Goal: Task Accomplishment & Management: Complete application form

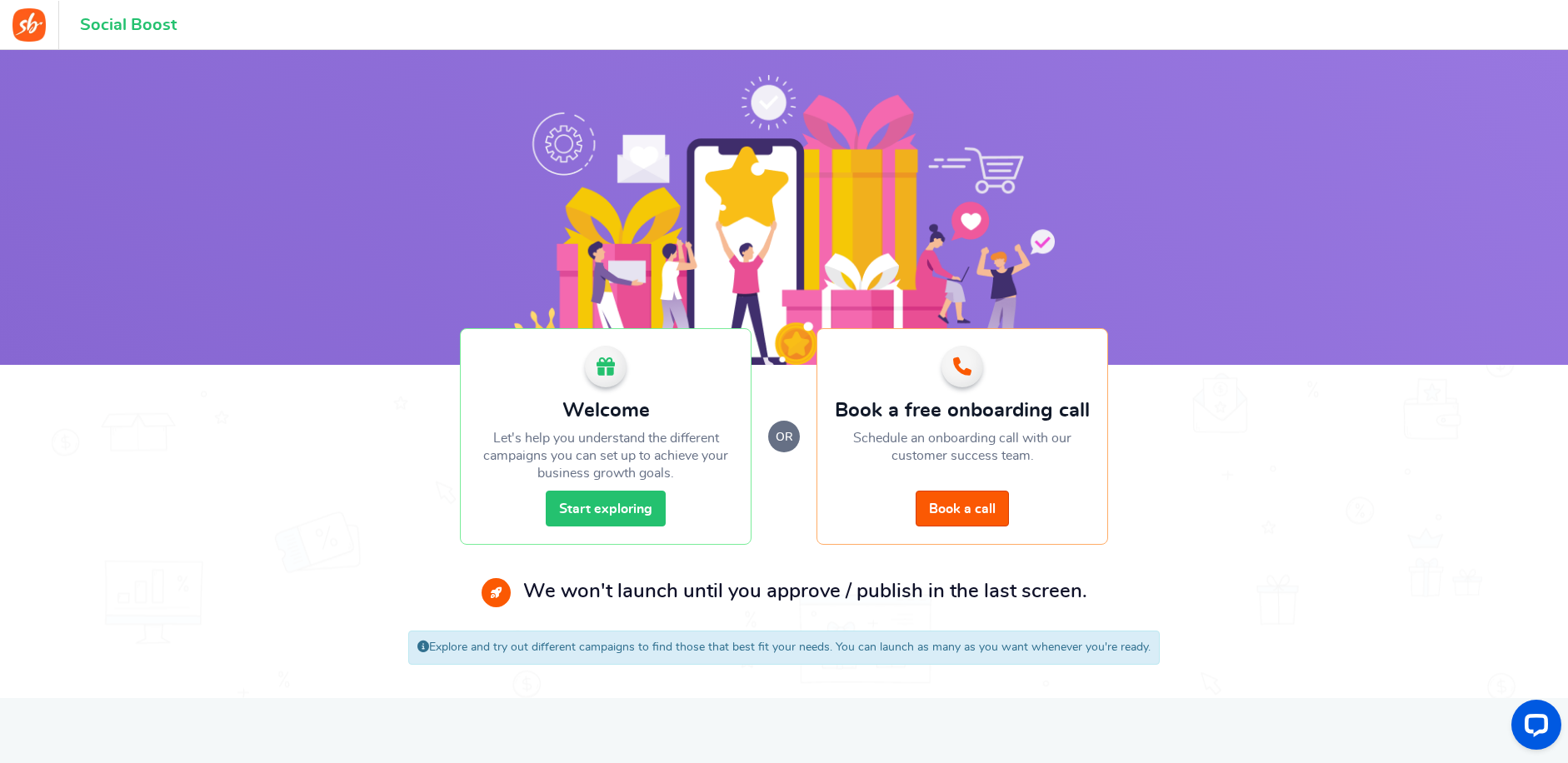
click at [608, 503] on link "Start exploring" at bounding box center [605, 508] width 120 height 36
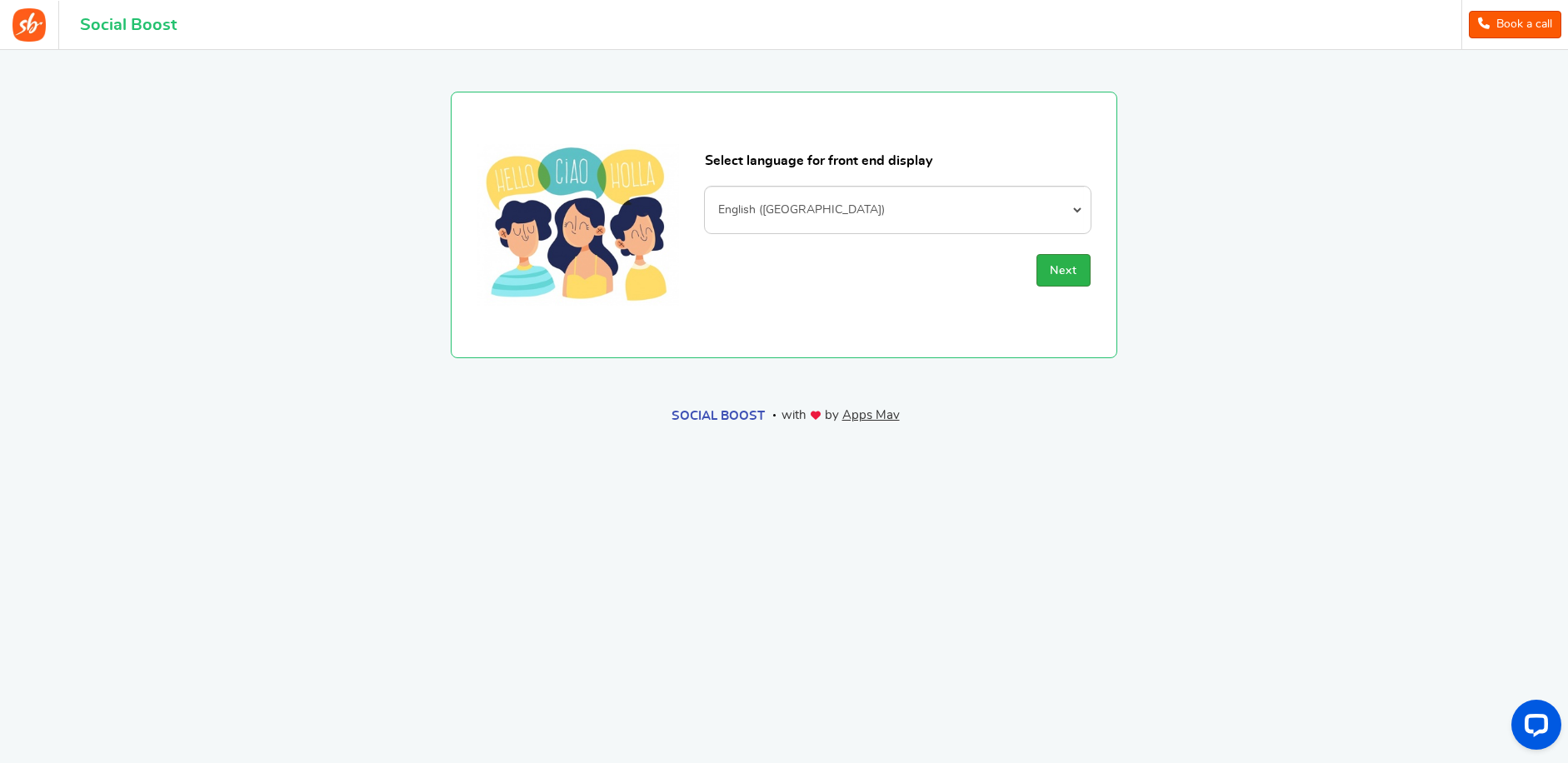
click at [1077, 275] on button "Next" at bounding box center [1063, 270] width 54 height 32
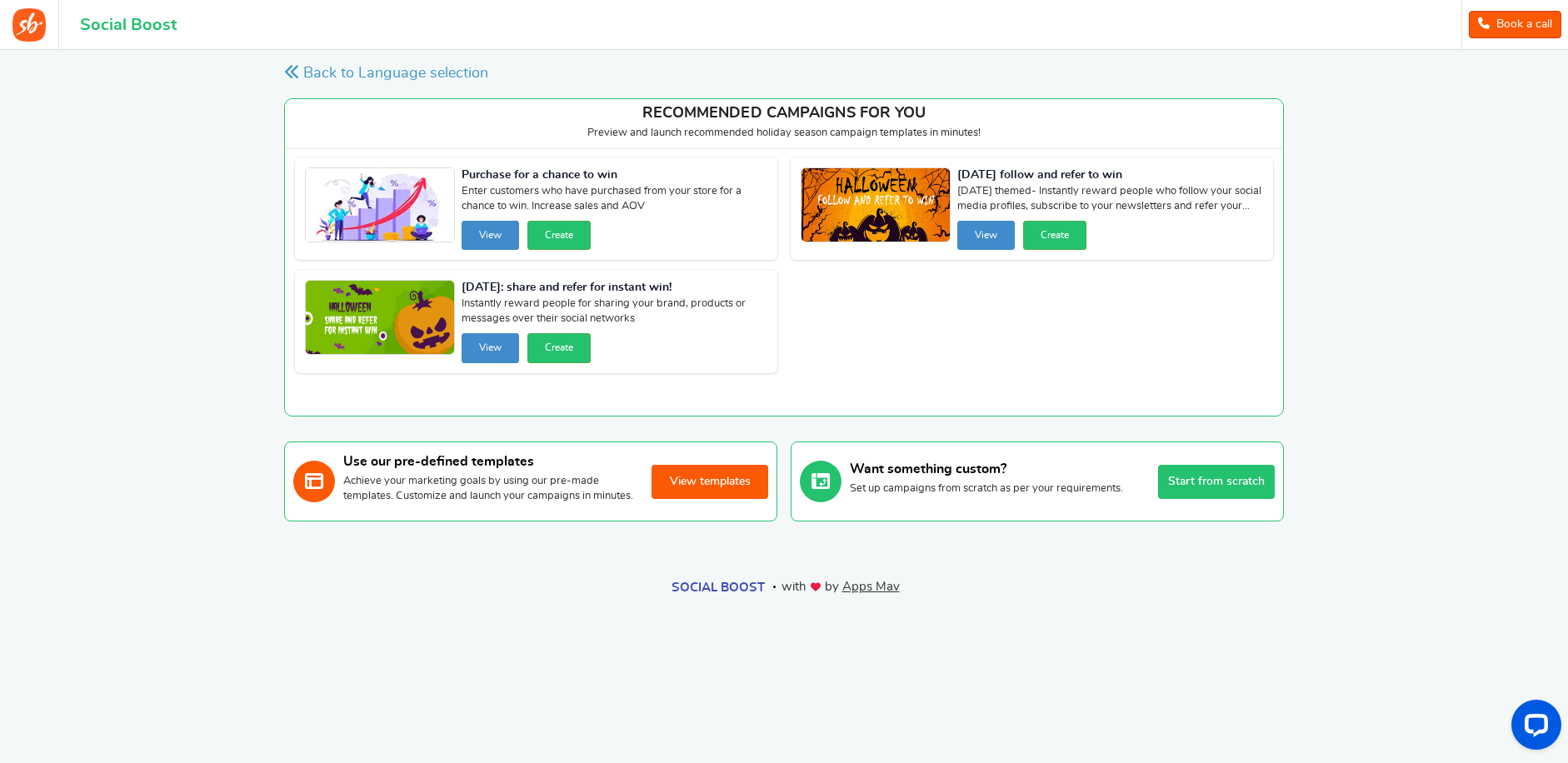
click at [1246, 485] on button "Start from scratch" at bounding box center [1216, 482] width 117 height 34
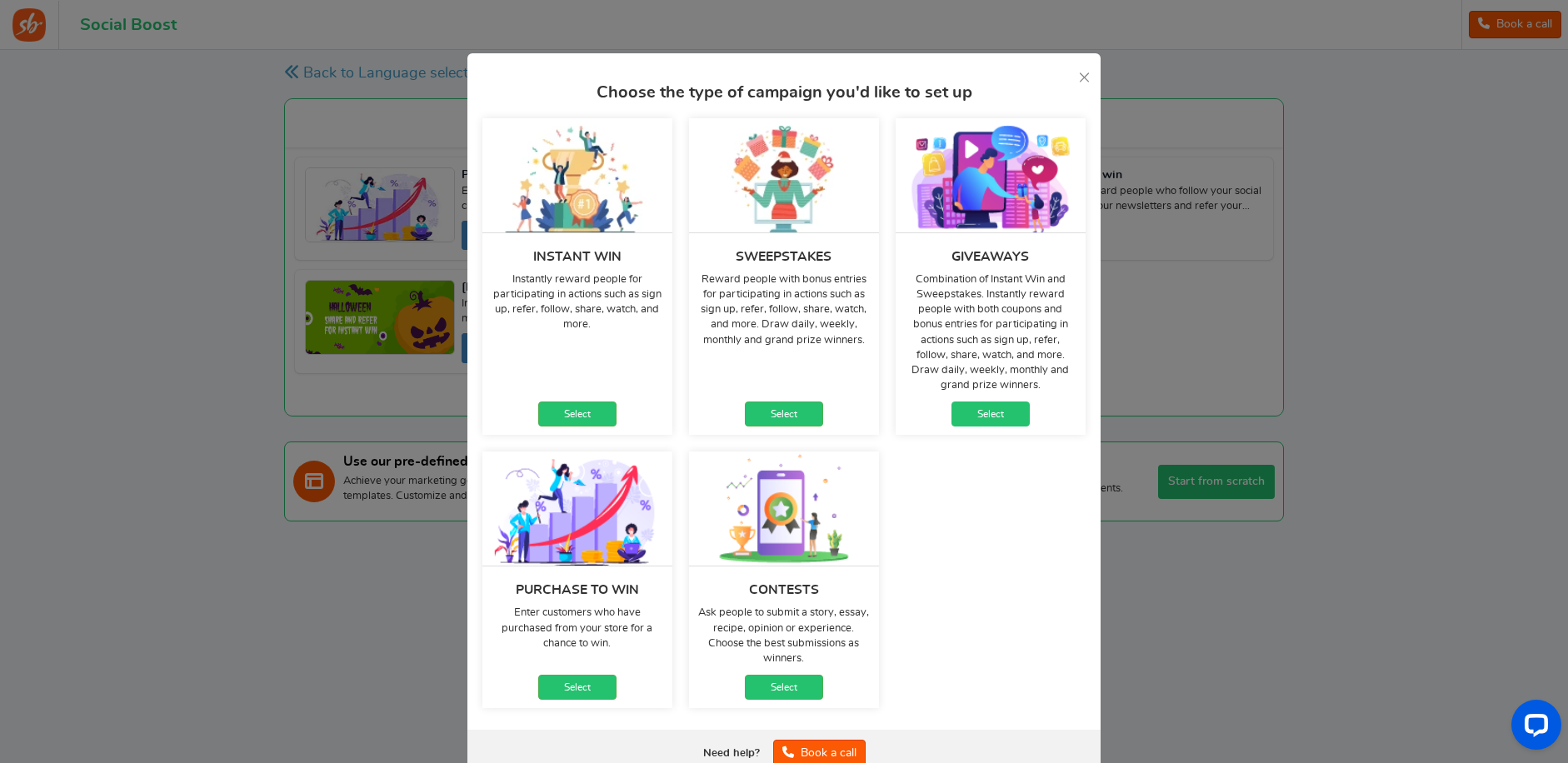
click at [990, 414] on link "Select" at bounding box center [990, 415] width 78 height 25
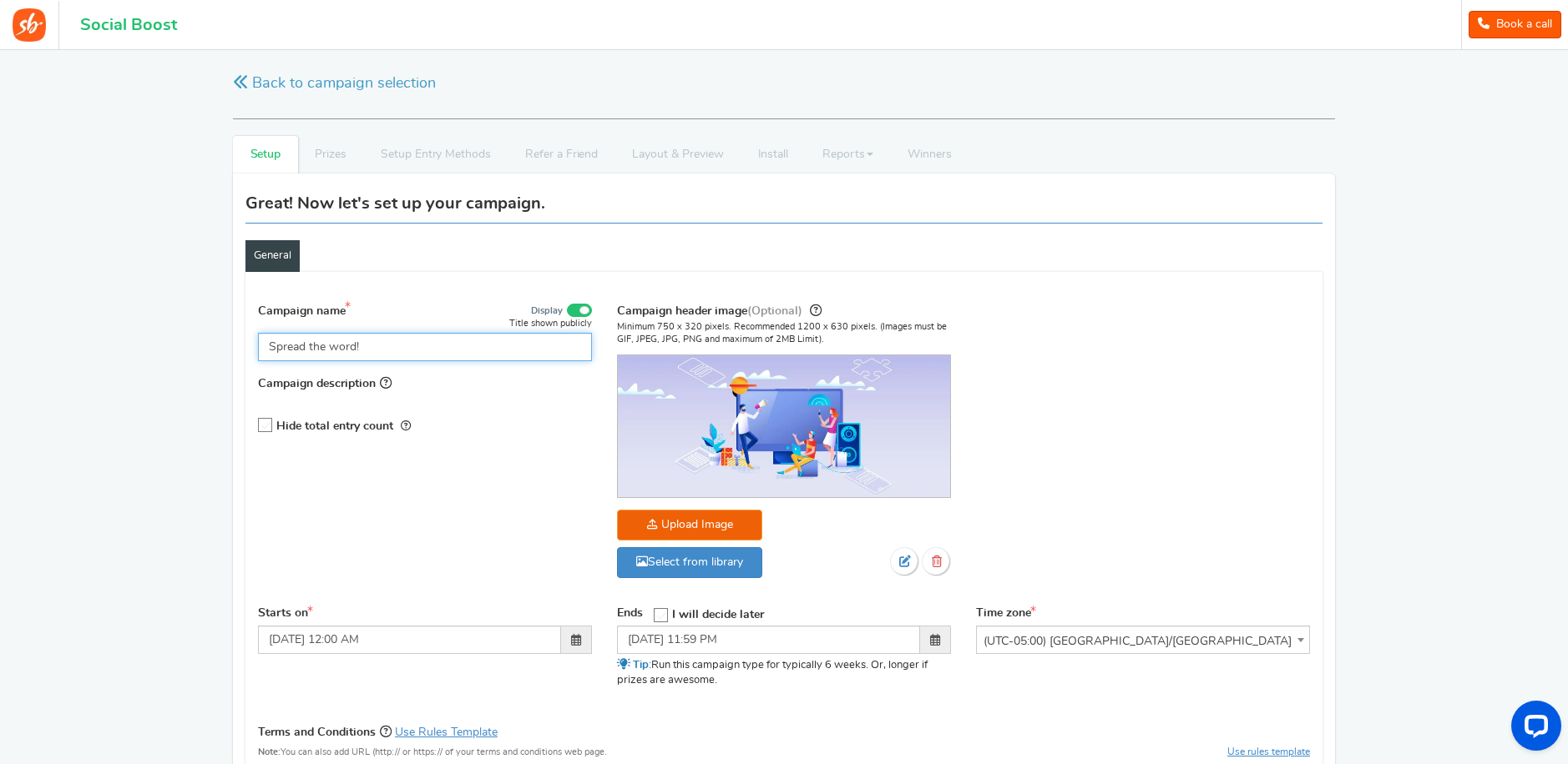
click at [519, 341] on input "Spread the word!" at bounding box center [425, 347] width 334 height 28
paste input "nag 1 of 10 seats to our Spring fling: DIY Dinner Set 🌸🍽️"
click at [349, 354] on input "Snag 1 of 10 seats to our Spring fling: DIY Dinner Set 🌸🍽️" at bounding box center [425, 347] width 334 height 28
click at [444, 350] on input "Snag 1 of 10 spots to our Spring fling: DIY Dinner Set 🌸🍽️" at bounding box center [425, 347] width 334 height 28
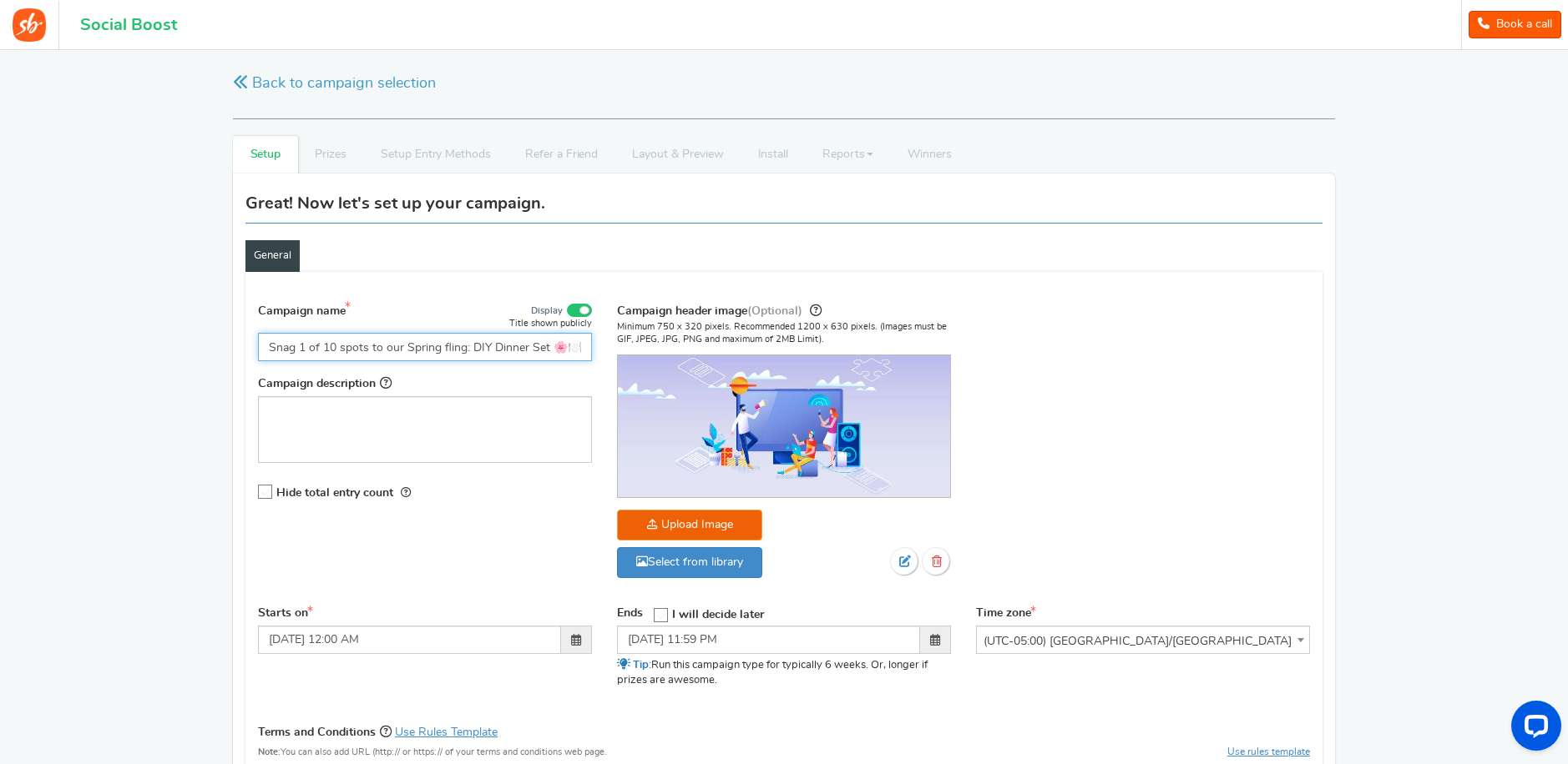
click at [472, 354] on input "Snag 1 of 10 spots to our Spring fling: DIY Dinner Set 🌸🍽️" at bounding box center [425, 347] width 334 height 28
drag, startPoint x: 488, startPoint y: 347, endPoint x: 472, endPoint y: 349, distance: 16.1
click at [472, 349] on input "Snag 1 of 10 spots to our Spring fling: DIY Dinner Set 🌸🍽️" at bounding box center [425, 347] width 334 height 28
drag, startPoint x: 575, startPoint y: 348, endPoint x: 470, endPoint y: 349, distance: 105.0
click at [470, 349] on input "Snag 1 of 10 spots to our Spring fling! Dinner Set 🌸🍽️" at bounding box center [425, 347] width 334 height 28
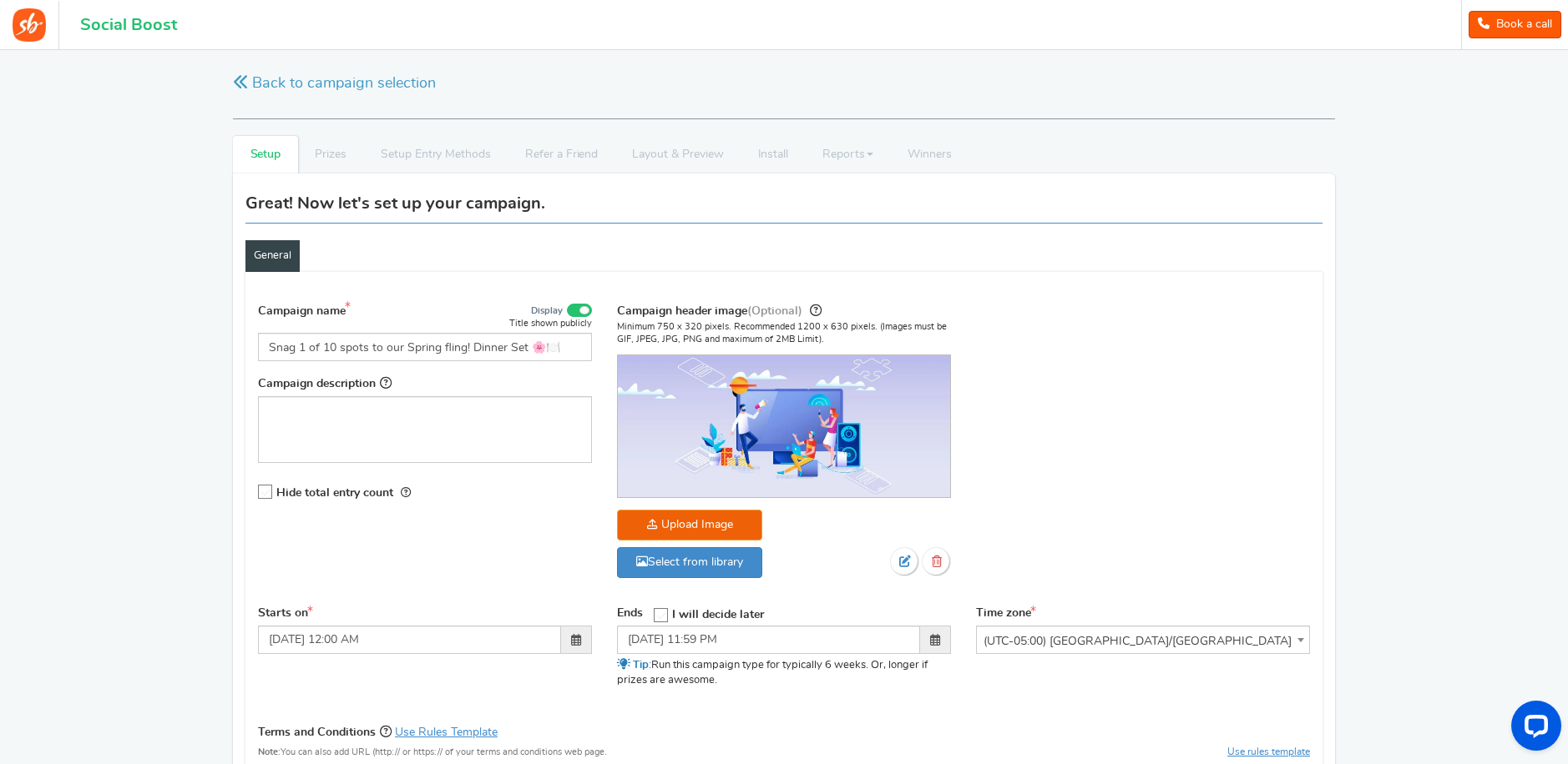
click at [505, 363] on div "Campaign name Display Title shown publicly Snag 1 of 10 spots to our Spring fli…" at bounding box center [425, 411] width 359 height 221
drag, startPoint x: 527, startPoint y: 352, endPoint x: 472, endPoint y: 352, distance: 55.0
click at [472, 352] on input "Snag 1 of 10 spots to our Spring fling! Dinner Set 🌸🍽️" at bounding box center [425, 347] width 334 height 28
type input "Snag 1 of 10 spots to our Spring fling! 🌸🍽️"
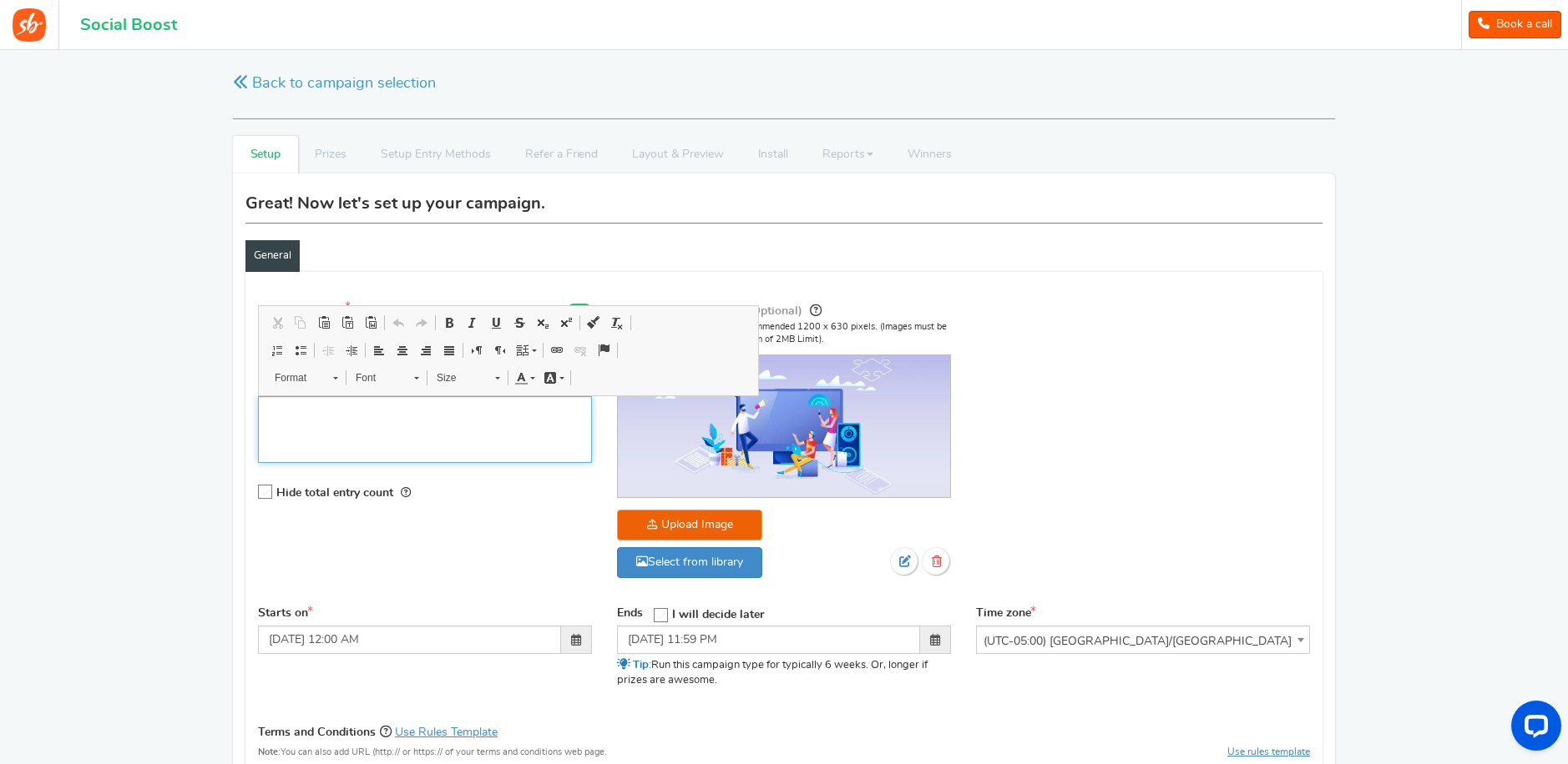
click at [480, 402] on p "Editor, competition_desc" at bounding box center [425, 410] width 312 height 17
click at [531, 425] on div "Editor, competition_desc" at bounding box center [425, 430] width 334 height 67
click at [539, 477] on div "Hide total entry count" at bounding box center [425, 492] width 334 height 34
click at [500, 433] on div "Editor, competition_desc" at bounding box center [425, 430] width 334 height 67
click at [514, 488] on div "Hide total entry count" at bounding box center [425, 492] width 334 height 34
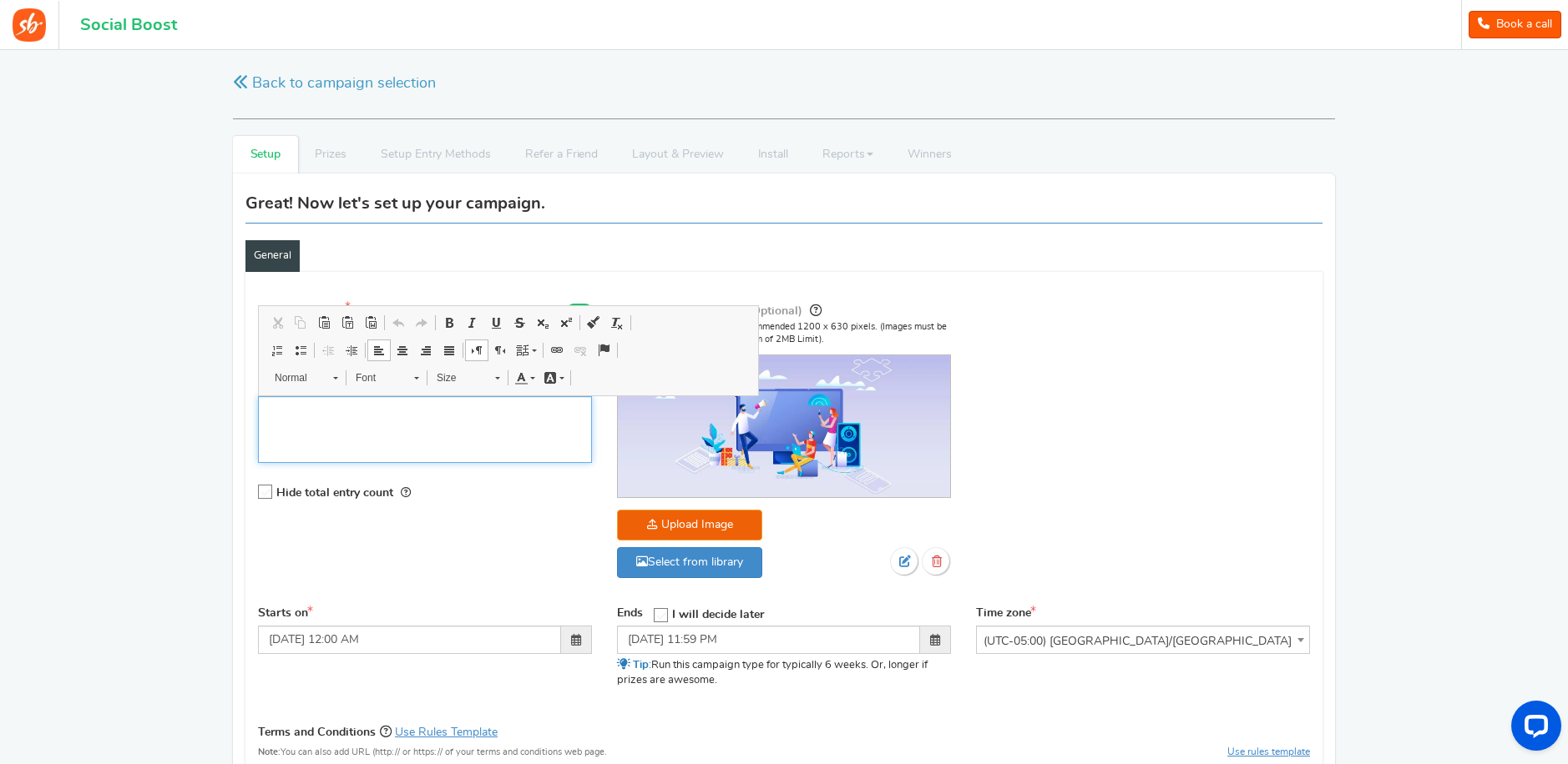
click at [501, 440] on div "Editor, competition_desc" at bounding box center [425, 430] width 334 height 67
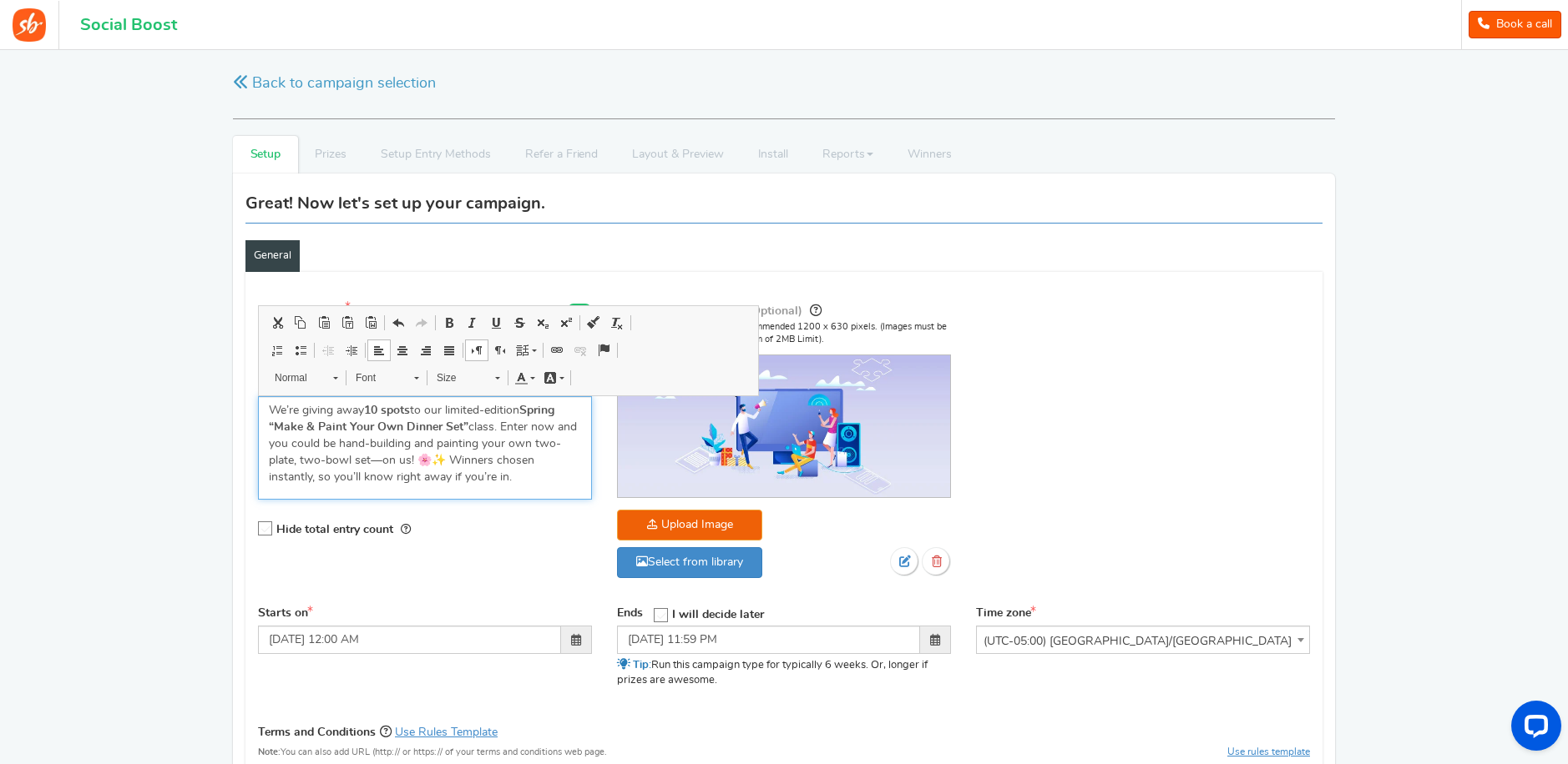
click at [453, 327] on span at bounding box center [450, 324] width 14 height 14
click at [492, 439] on p "We’re giving away 10 spots to our limited-edition Spring “Make & Paint Your Own…" at bounding box center [425, 444] width 312 height 84
click at [395, 382] on span "Font" at bounding box center [376, 378] width 59 height 21
click at [414, 380] on span at bounding box center [416, 376] width 4 height 16
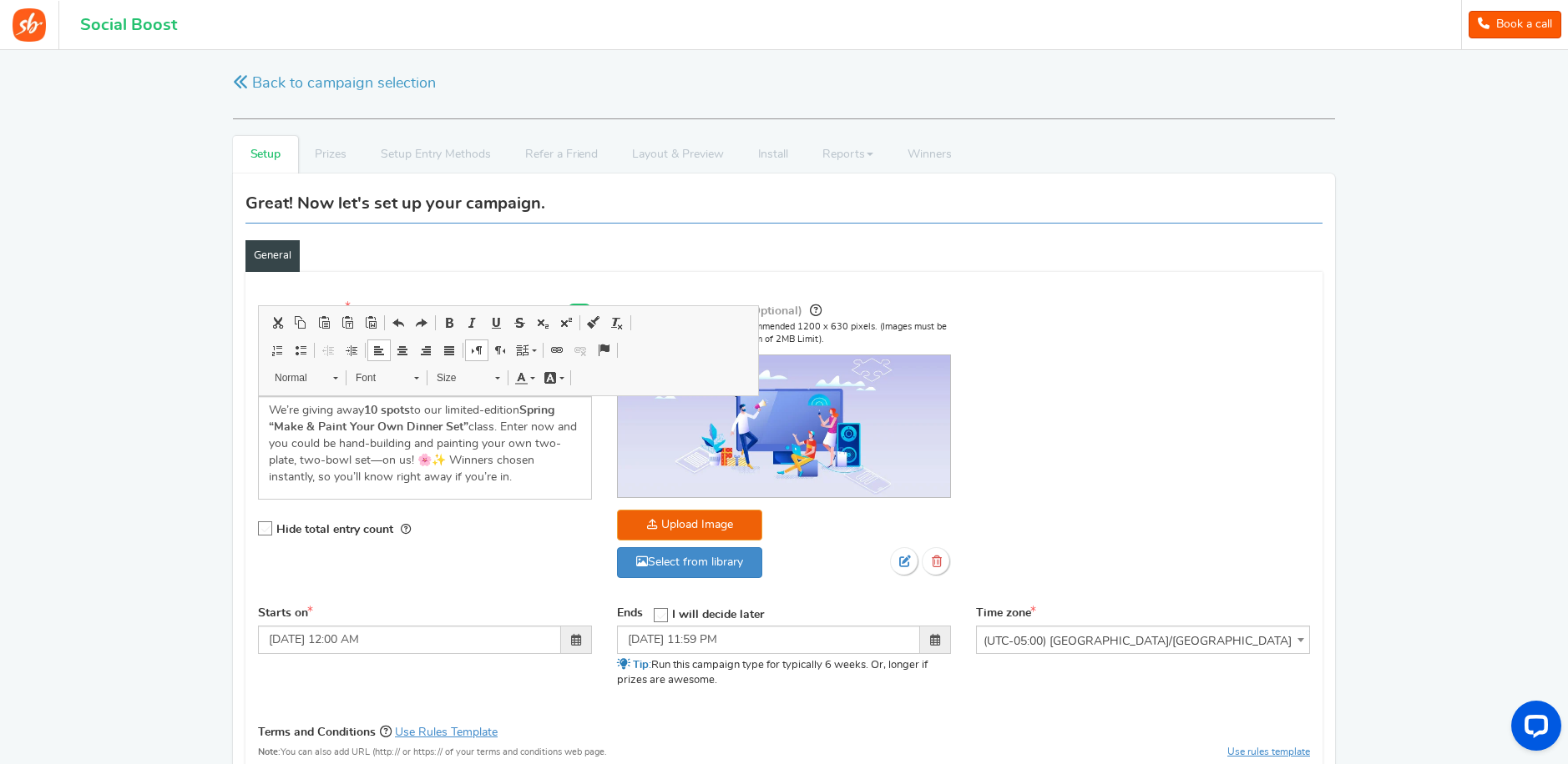
click at [417, 380] on span at bounding box center [416, 376] width 4 height 16
click at [497, 443] on p "We’re giving away 10 spots to our limited-edition Spring “Make & Paint Your Own…" at bounding box center [425, 444] width 312 height 84
click at [526, 474] on p "We’re giving away 10 spots to our limited-edition Spring “Make & Paint Your Own…" at bounding box center [425, 444] width 312 height 84
click at [555, 521] on div "Hide total entry count" at bounding box center [425, 529] width 334 height 34
click at [384, 463] on p "We’re giving away 10 spots to our limited-edition Spring “Make & Paint Your Own…" at bounding box center [425, 444] width 312 height 84
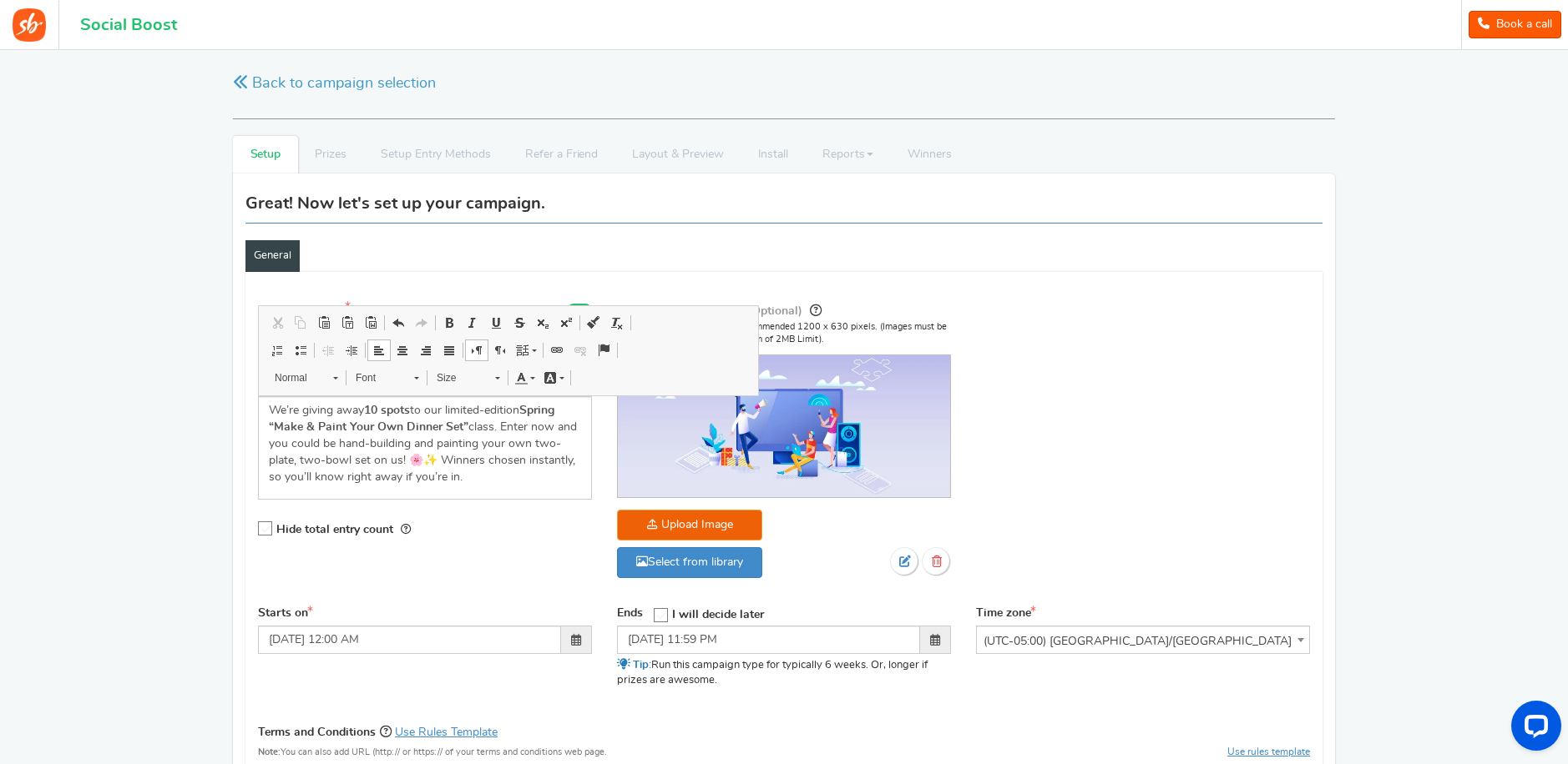
click at [457, 509] on div "Campaign name Display Title shown publicly Snag 1 of 10 spots to our Spring fli…" at bounding box center [425, 430] width 359 height 258
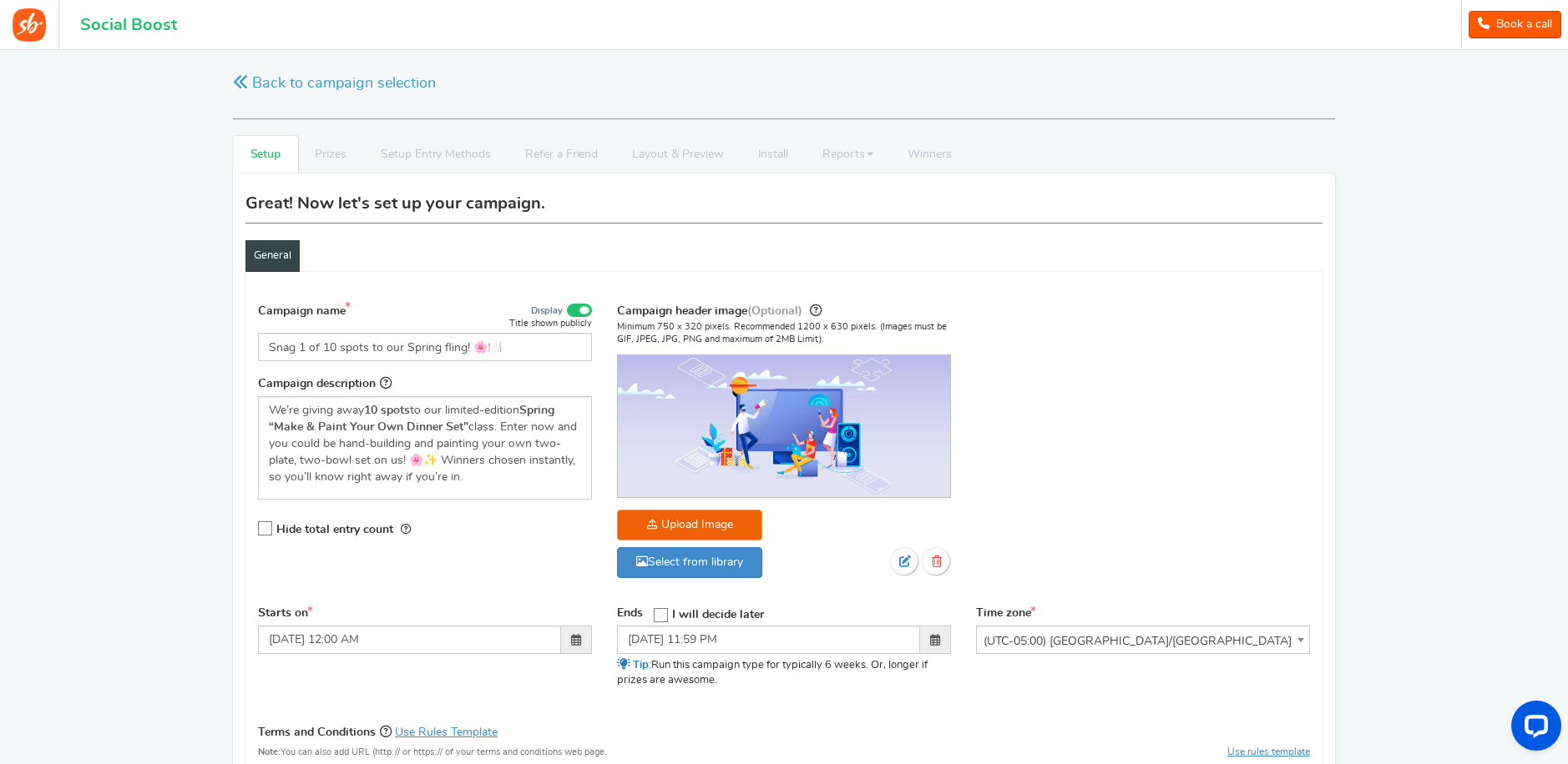
click at [269, 531] on icon at bounding box center [265, 529] width 15 height 15
click at [259, 531] on input "Hide total entry count" at bounding box center [259, 529] width 0 height 11
click at [663, 609] on icon at bounding box center [661, 616] width 15 height 15
click at [655, 609] on input "I will decide later" at bounding box center [655, 614] width 0 height 11
click at [663, 608] on icon at bounding box center [661, 615] width 15 height 15
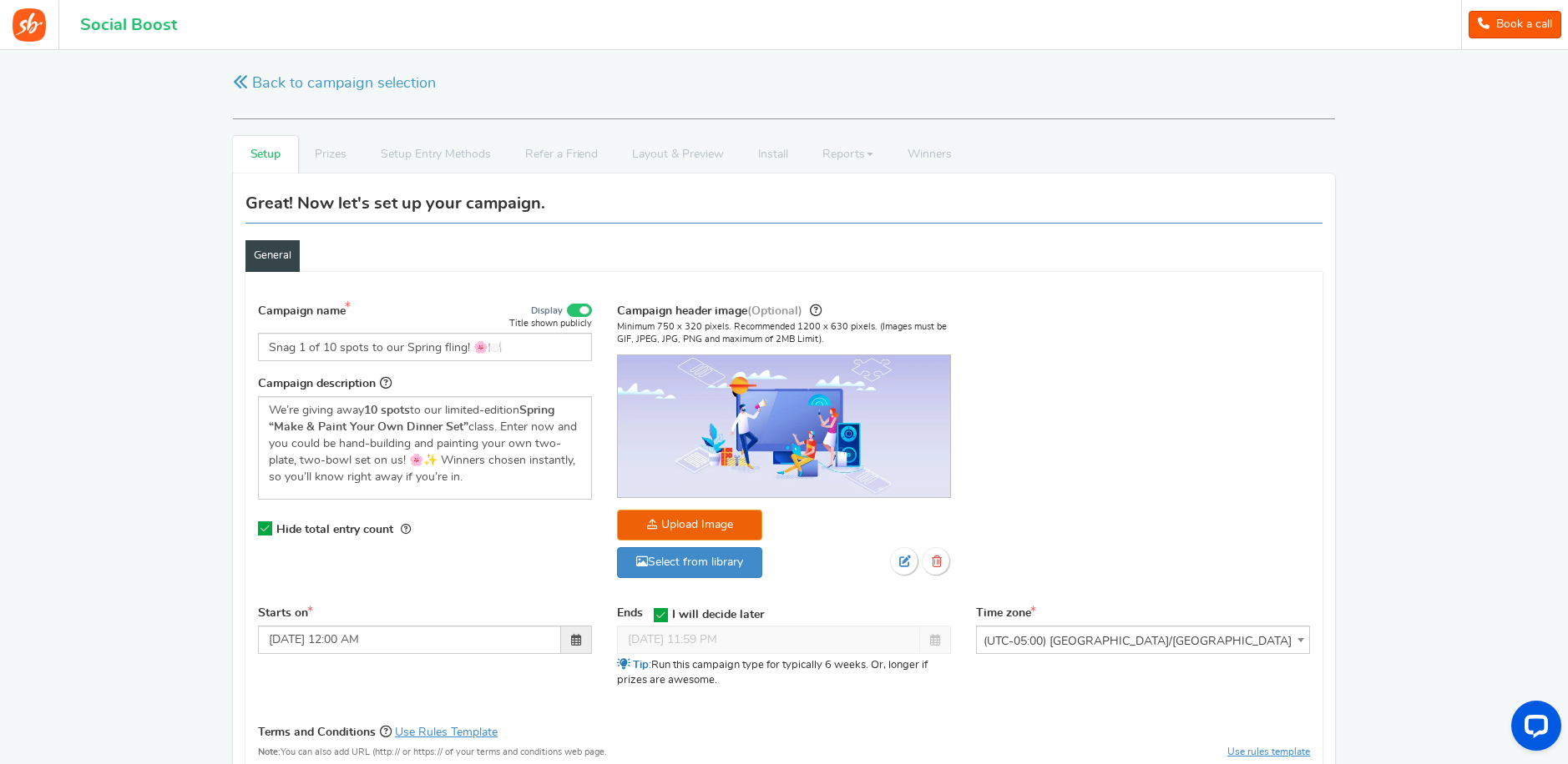
click at [655, 609] on input "I will decide later" at bounding box center [655, 614] width 0 height 11
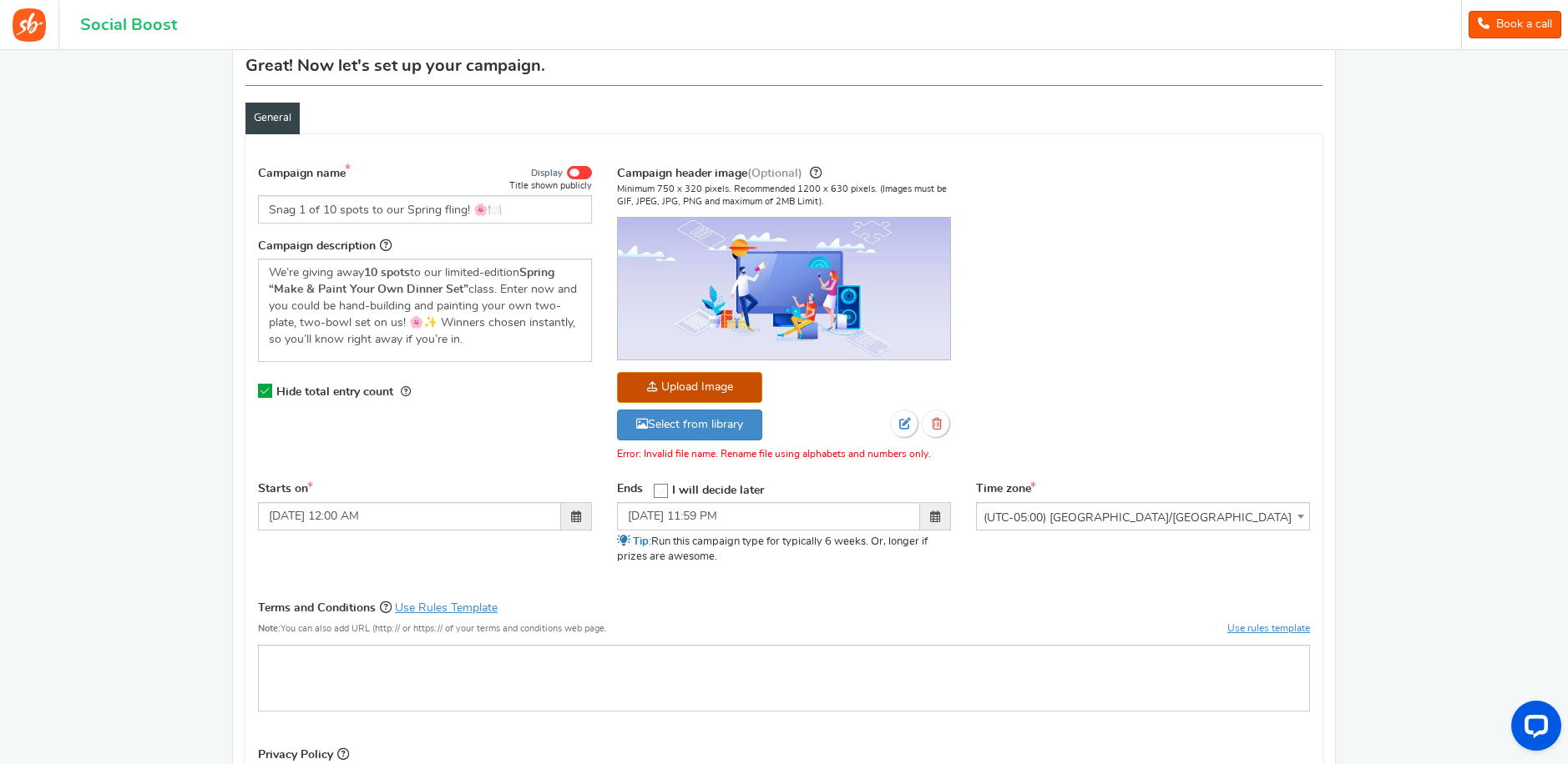
scroll to position [148, 0]
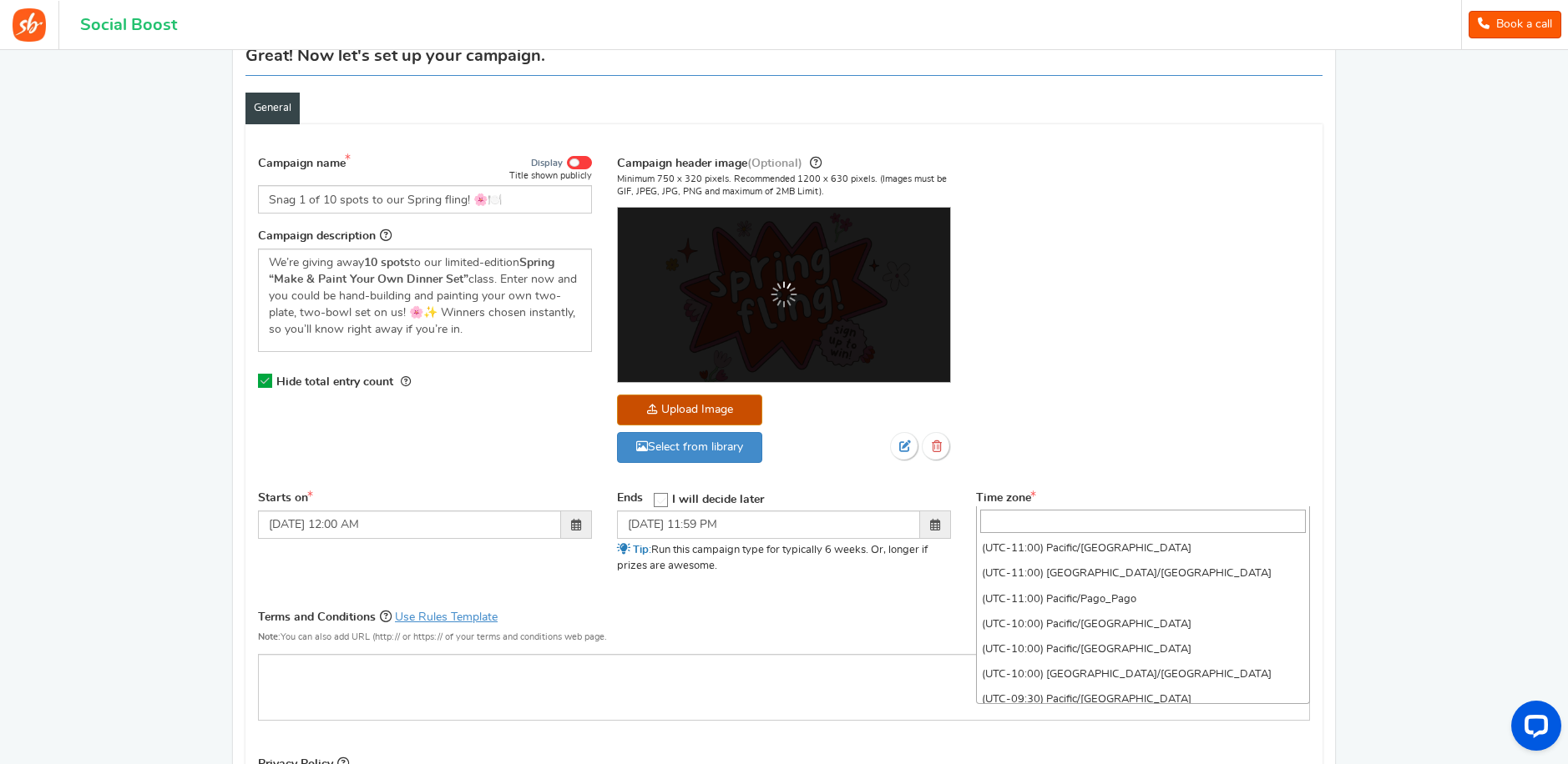
click at [1067, 512] on span "(UTC-05:00) [GEOGRAPHIC_DATA]/[GEOGRAPHIC_DATA]" at bounding box center [1143, 526] width 333 height 30
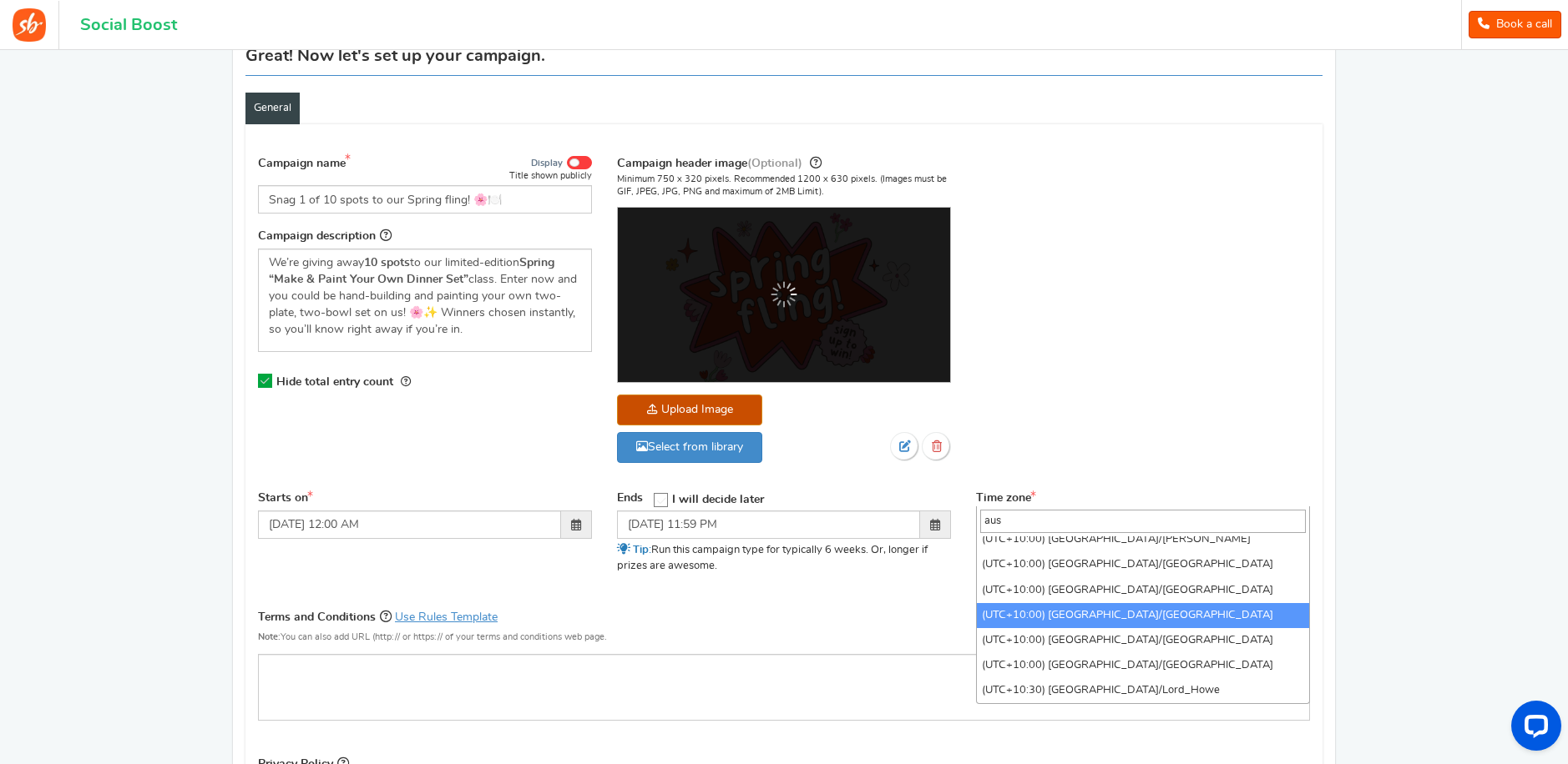
type input "aus"
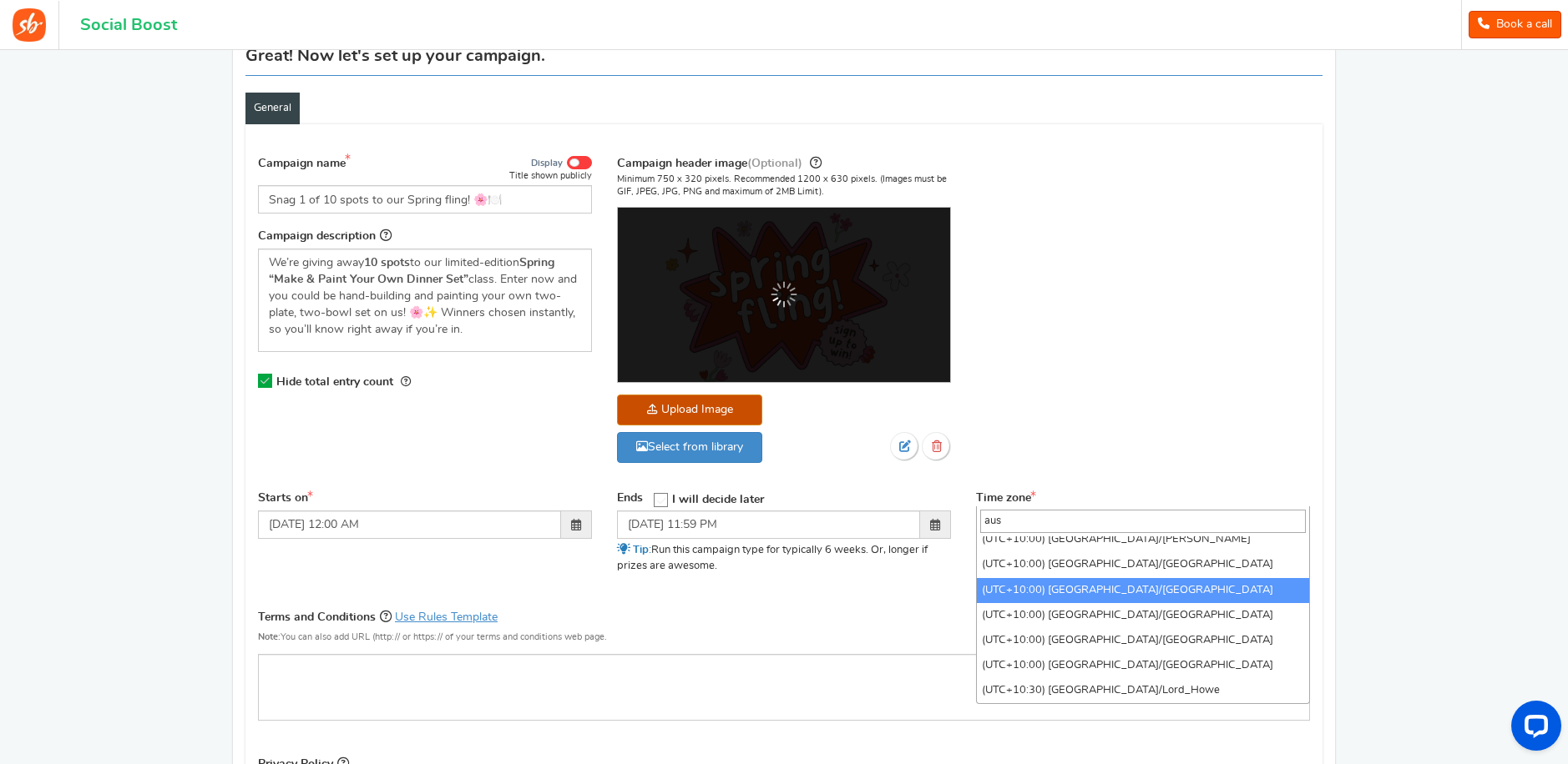
select select "[GEOGRAPHIC_DATA]/[GEOGRAPHIC_DATA]"
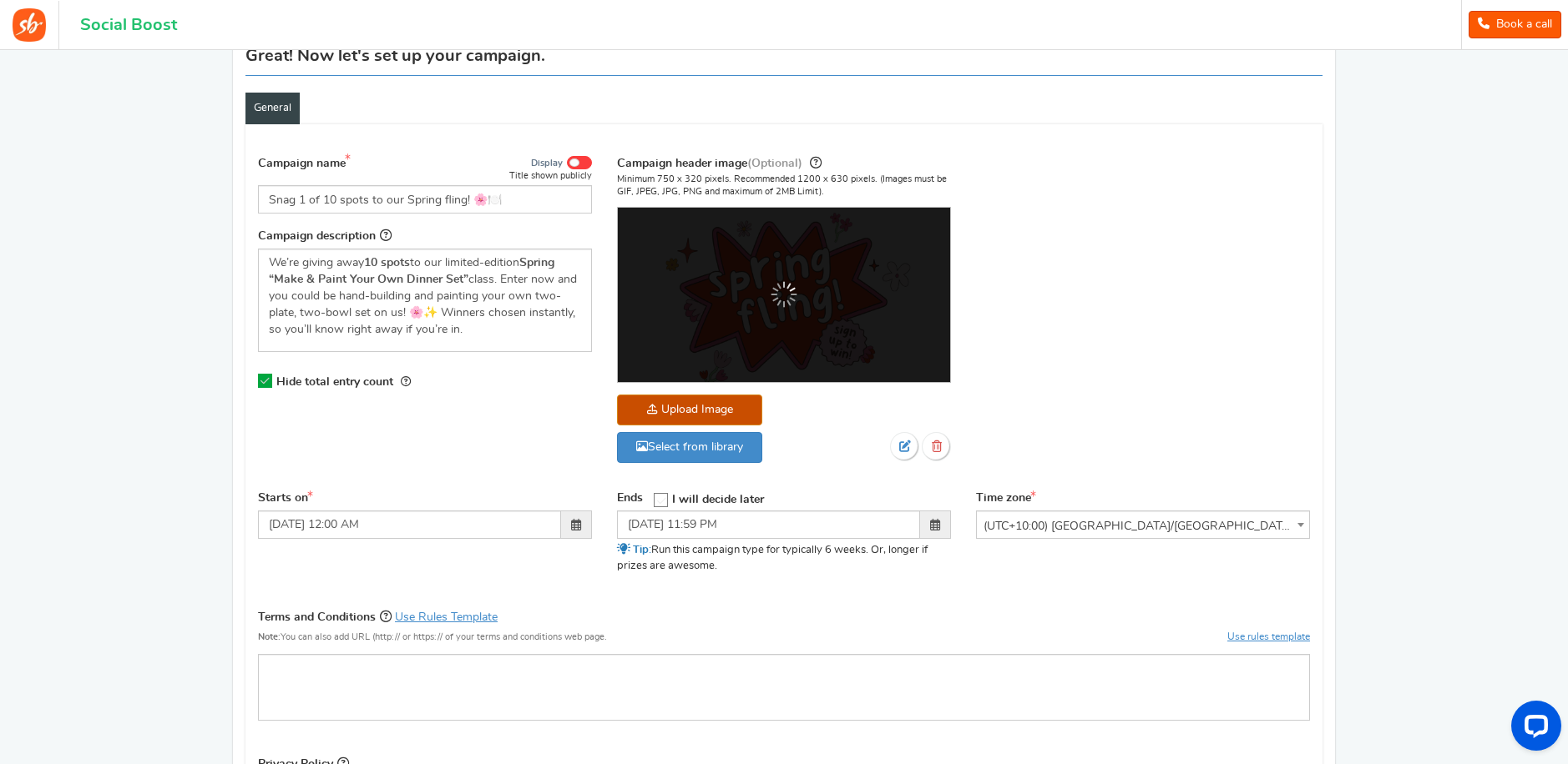
click at [577, 519] on span at bounding box center [576, 525] width 10 height 12
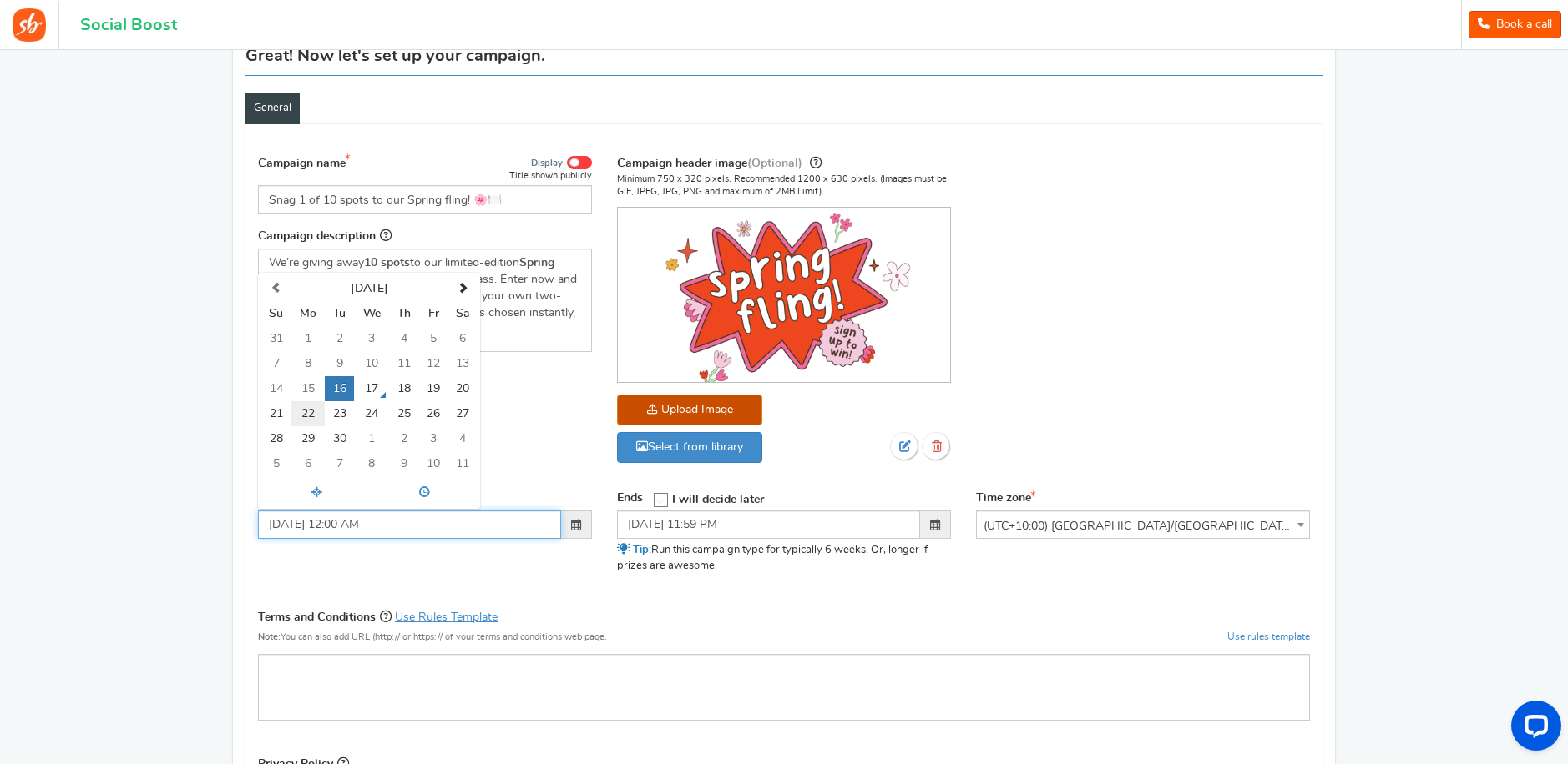
click at [307, 410] on td "22" at bounding box center [307, 414] width 34 height 25
type input "[DATE] 12:00 AM"
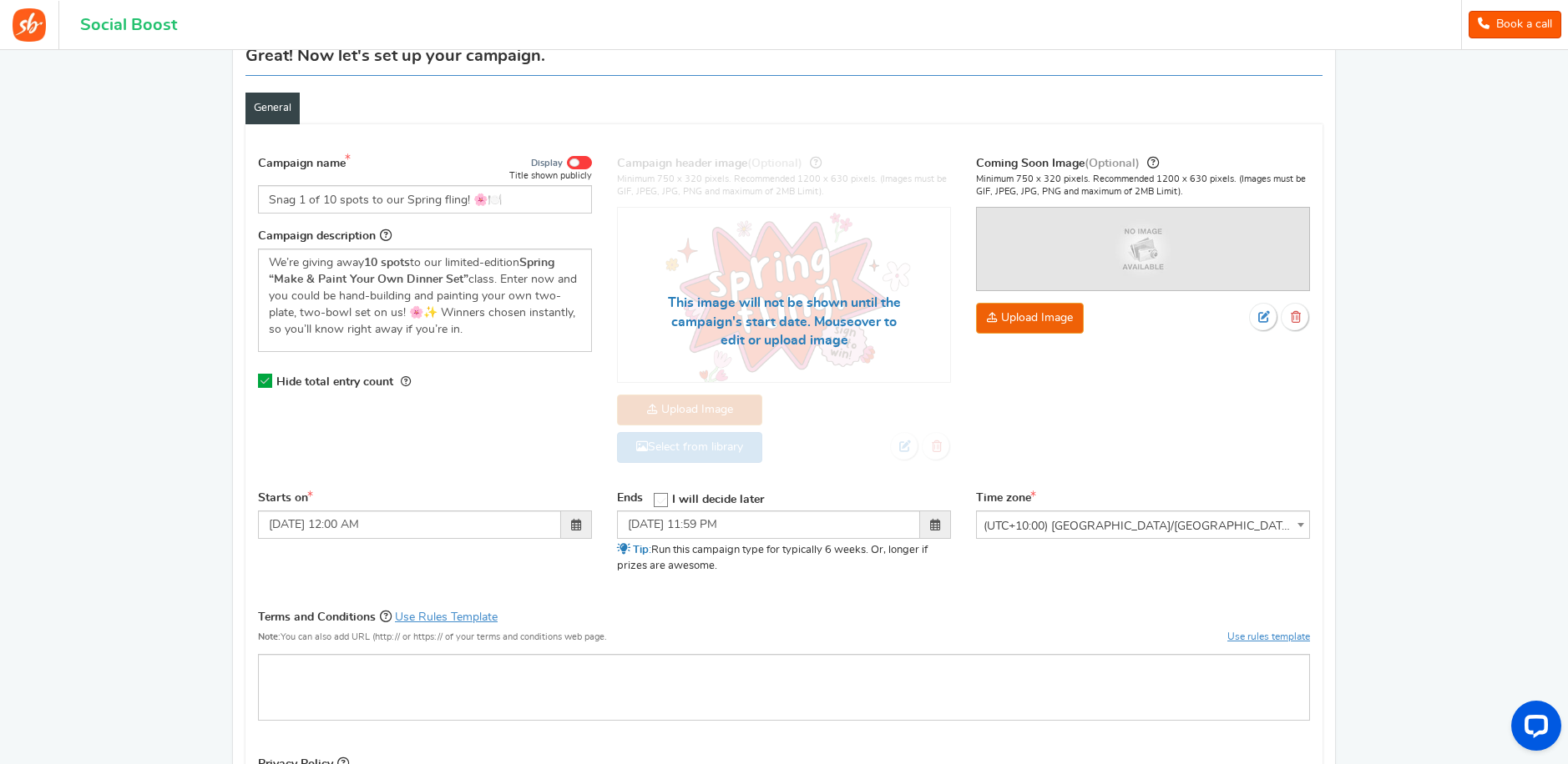
click at [562, 444] on div "Campaign name Display Title shown publicly Snag 1 of 10 spots to our Spring fli…" at bounding box center [784, 318] width 1078 height 346
click at [931, 525] on span at bounding box center [935, 525] width 10 height 12
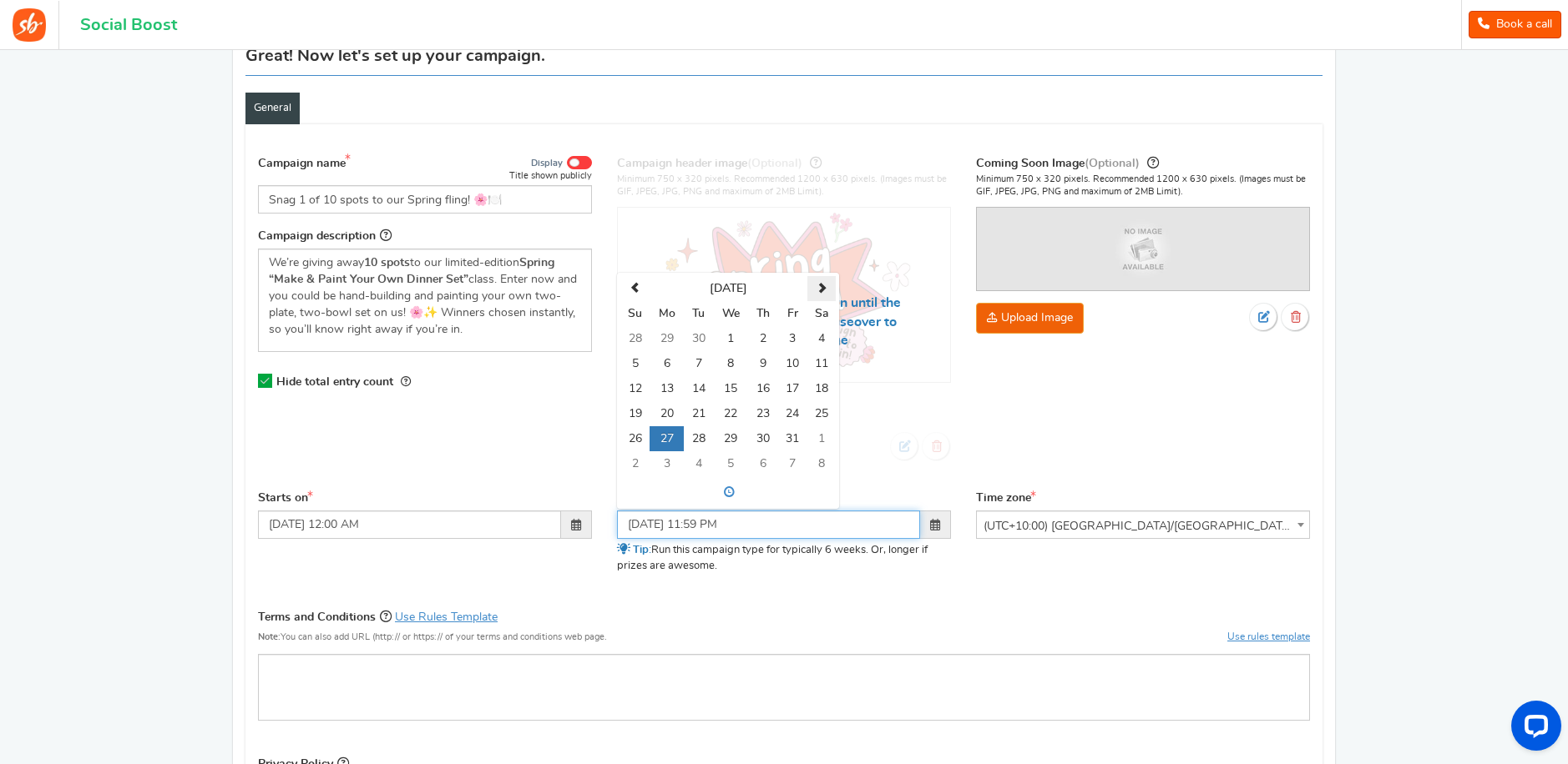
click at [819, 283] on span at bounding box center [821, 287] width 11 height 11
click at [634, 285] on span at bounding box center [635, 287] width 11 height 11
click at [782, 365] on td "10" at bounding box center [793, 364] width 29 height 25
type input "[DATE] 11:59 PM"
click at [871, 596] on div "Campaign name Display Title shown publicly Snag 1 of 10 spots to our Spring fli…" at bounding box center [784, 536] width 1052 height 782
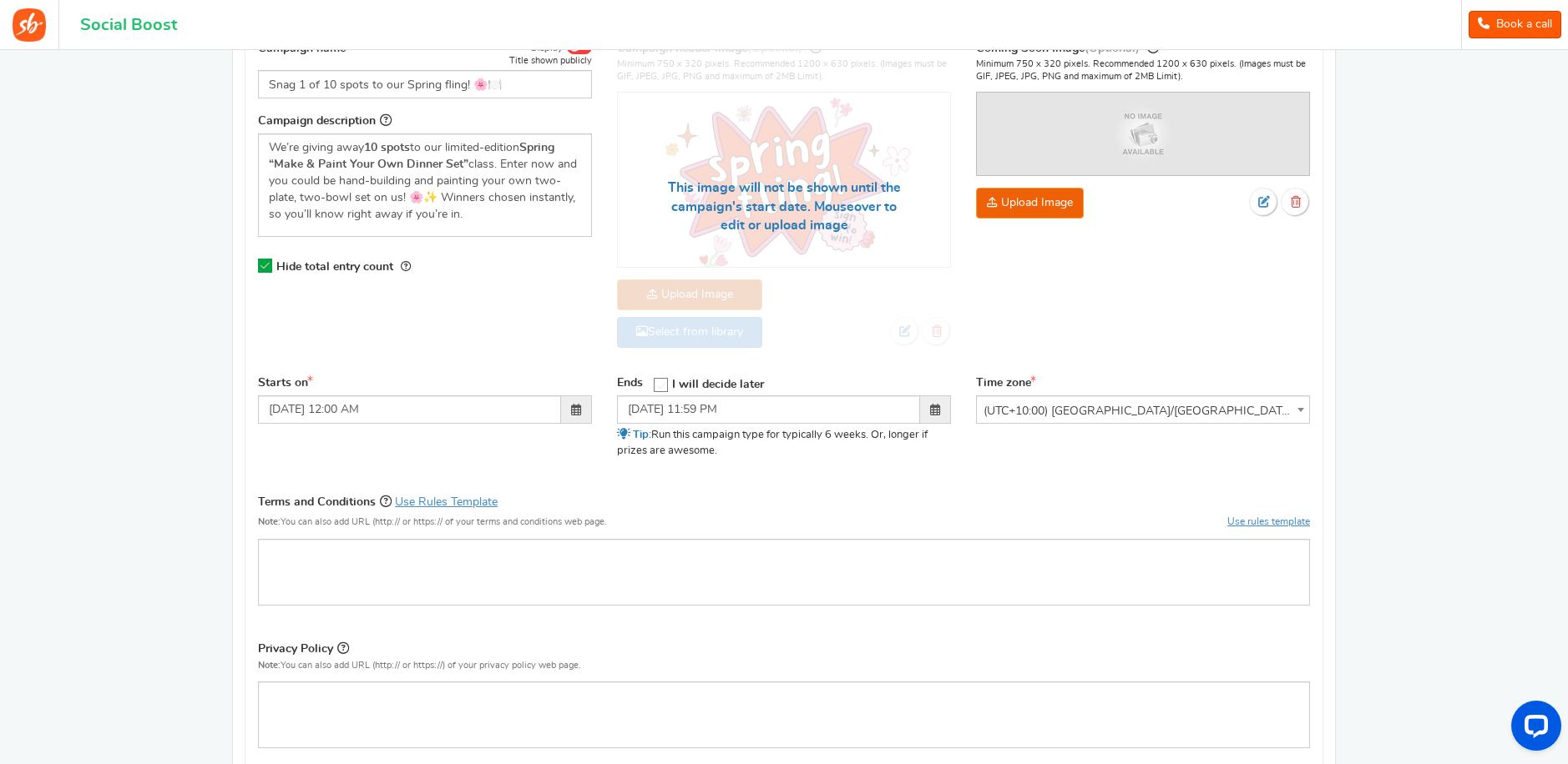
scroll to position [281, 0]
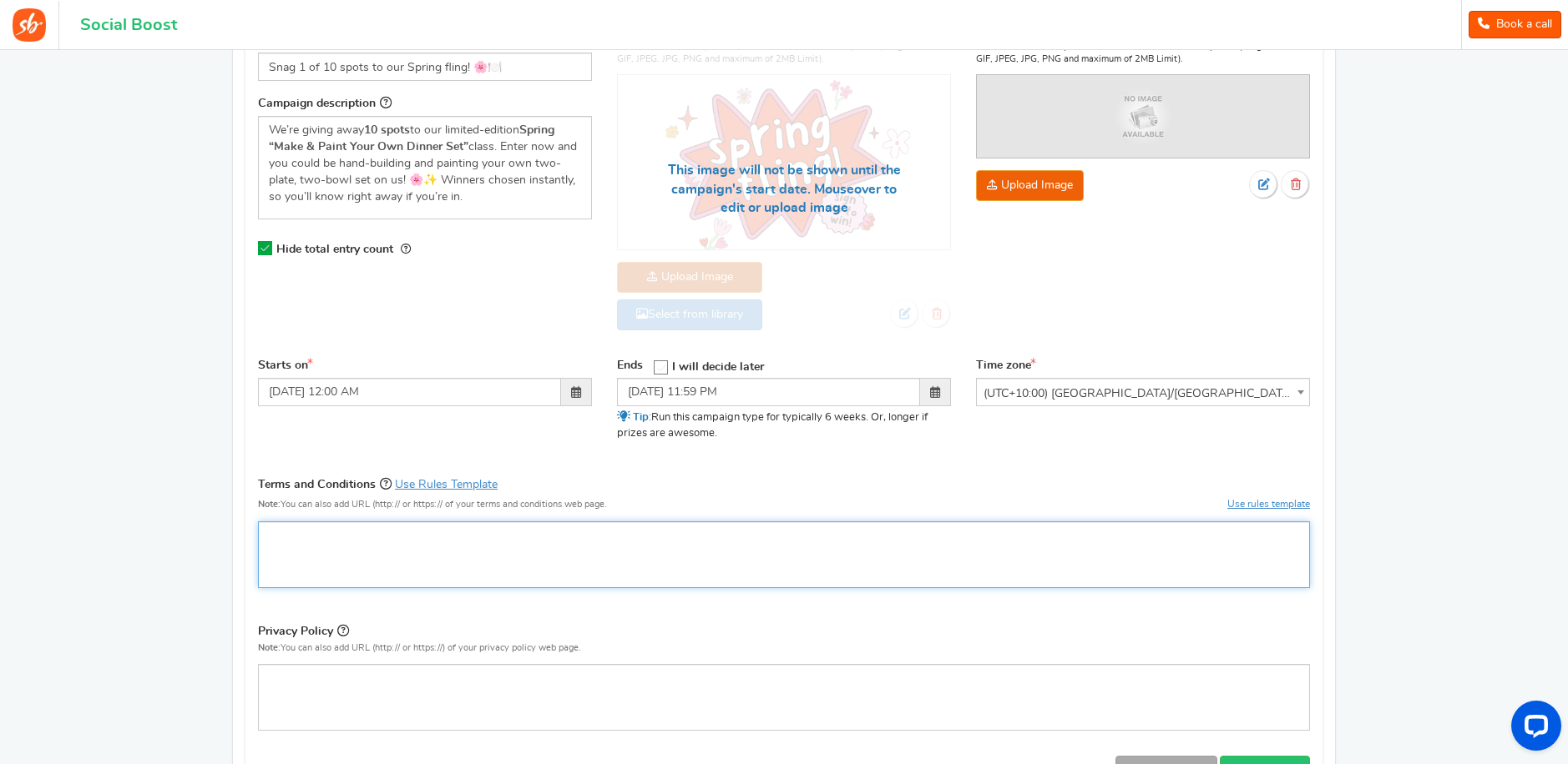
click at [921, 537] on p "Editor, competition_terms" at bounding box center [784, 535] width 1031 height 17
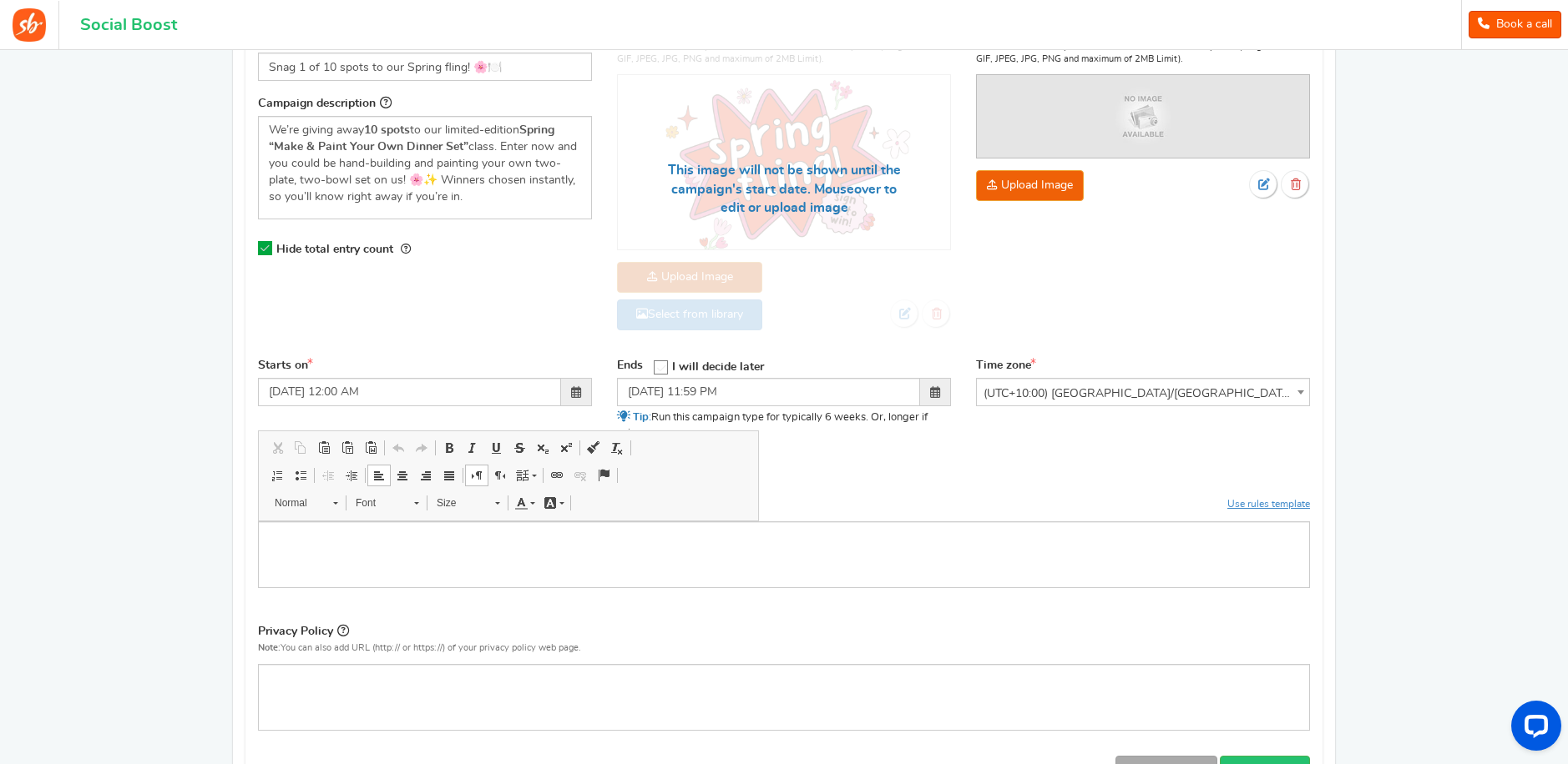
click at [988, 467] on div "Campaign name Display Title shown publicly Snag 1 of 10 spots to our Spring fli…" at bounding box center [784, 403] width 1052 height 782
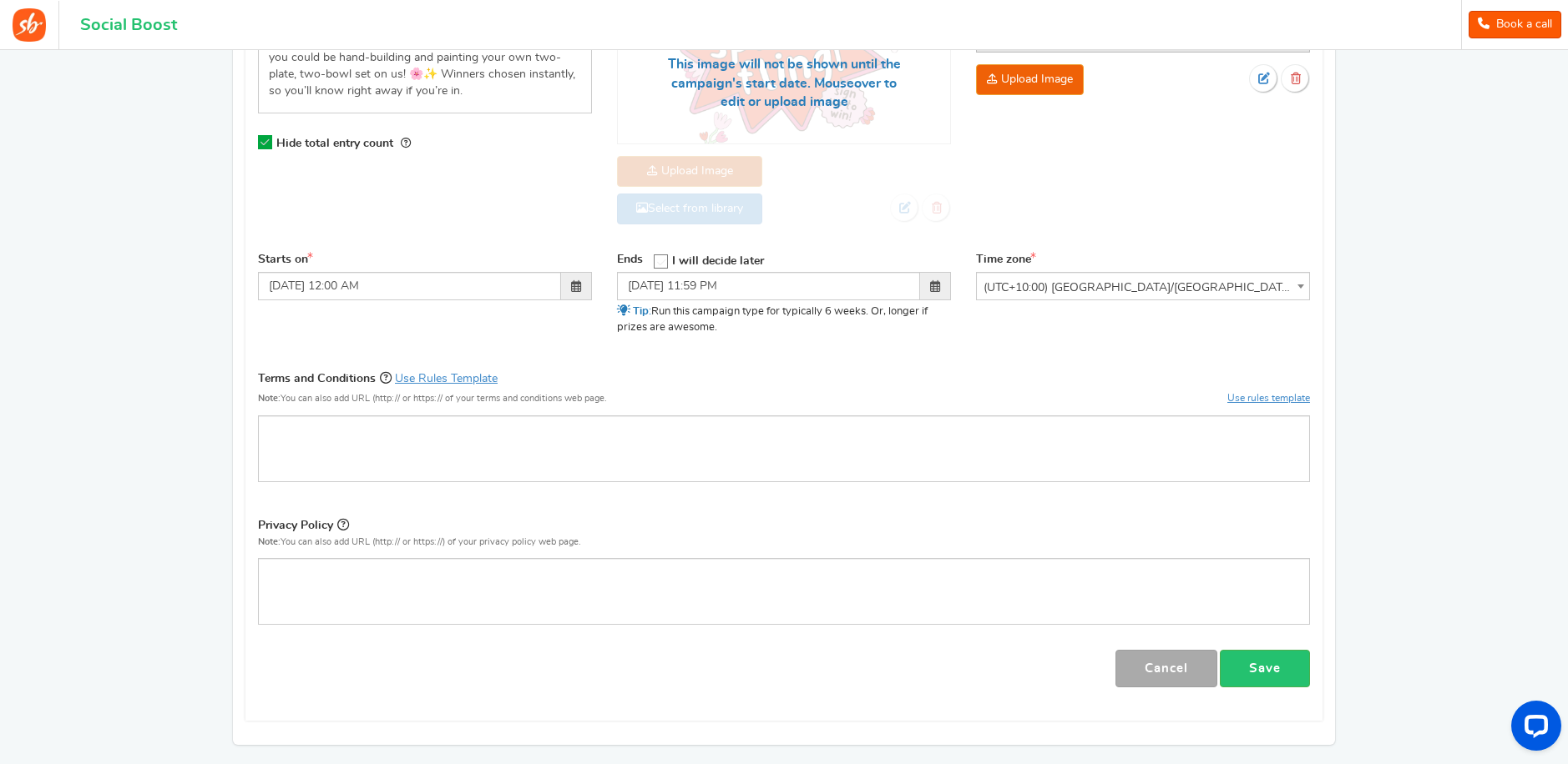
scroll to position [389, 0]
click at [531, 579] on div "Editor, competition_privacy" at bounding box center [784, 589] width 1052 height 67
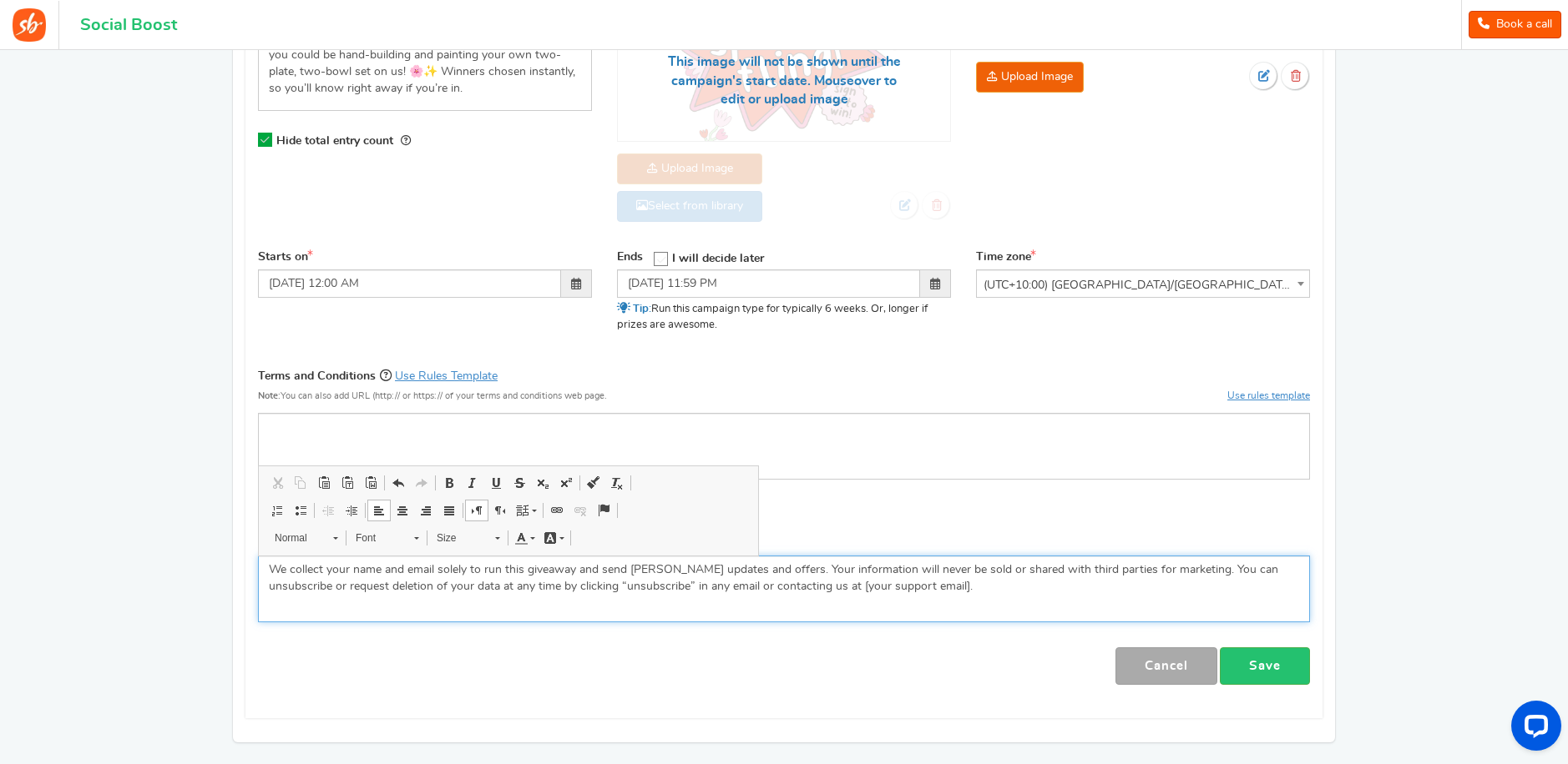
click at [570, 570] on p "We collect your name and email solely to run this giveaway and send [PERSON_NAM…" at bounding box center [784, 578] width 1031 height 33
click at [662, 573] on p "We collect your name and email solely to run this giveaway and send [PERSON_NAM…" at bounding box center [784, 578] width 1031 height 33
click at [766, 575] on p "We collect your name and email solely to run this giveaway and send [PERSON_NAM…" at bounding box center [784, 578] width 1031 height 33
click at [854, 580] on p "We collect your name and email solely to run this giveaway and send [PERSON_NAM…" at bounding box center [784, 578] width 1031 height 33
drag, startPoint x: 905, startPoint y: 584, endPoint x: 785, endPoint y: 591, distance: 120.2
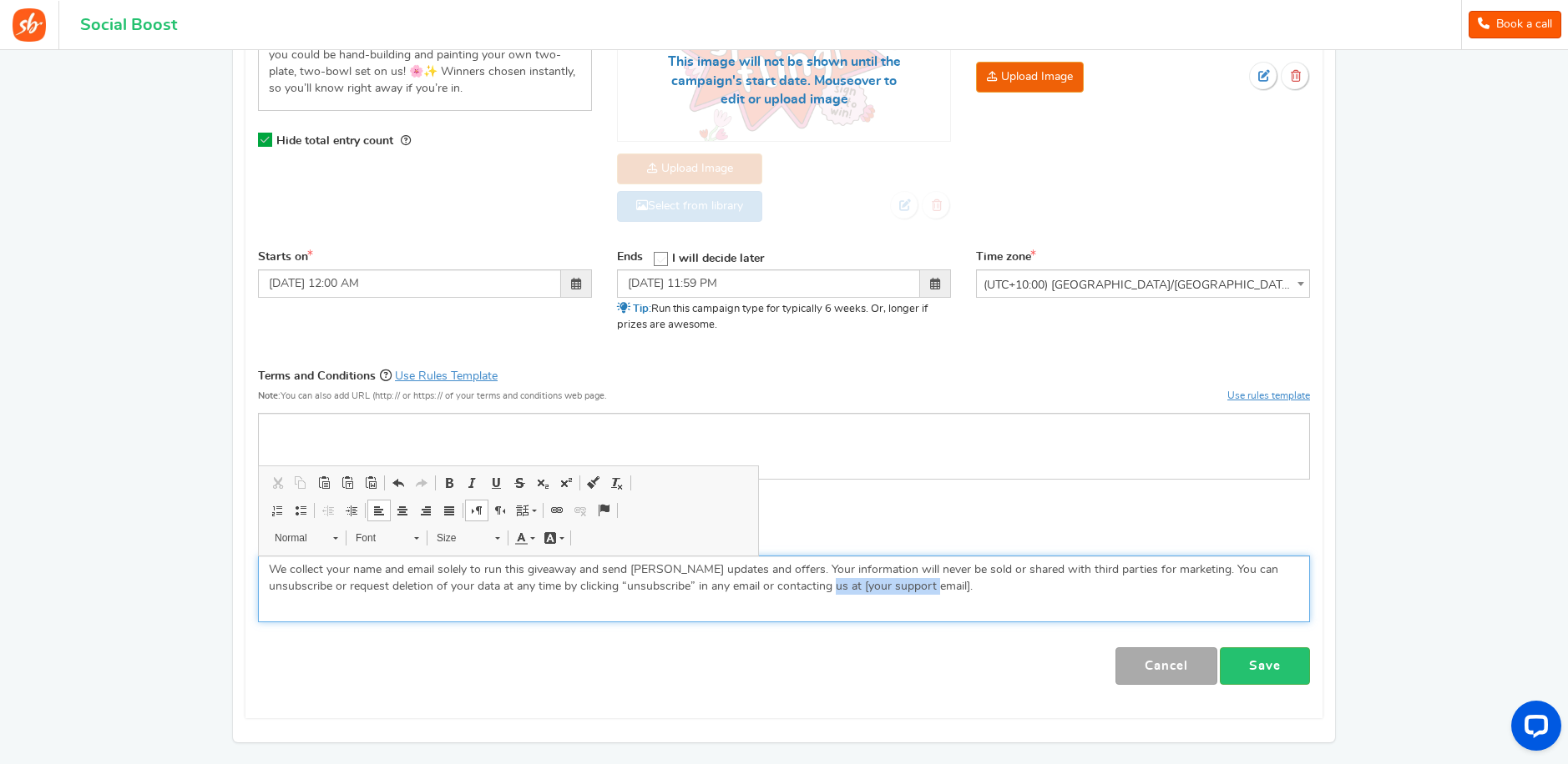
click at [785, 591] on p "We collect your name and email solely to run this giveaway and send [PERSON_NAM…" at bounding box center [784, 578] width 1031 height 33
click at [857, 592] on p "We collect your name and email solely to run this giveaway and send [PERSON_NAM…" at bounding box center [784, 578] width 1031 height 33
drag, startPoint x: 885, startPoint y: 591, endPoint x: 779, endPoint y: 595, distance: 106.1
click at [779, 595] on div "We collect your name and email solely to run this giveaway and send [PERSON_NAM…" at bounding box center [784, 589] width 1052 height 67
click at [929, 596] on div "We collect your name and email solely to run this giveaway and send [PERSON_NAM…" at bounding box center [784, 589] width 1052 height 67
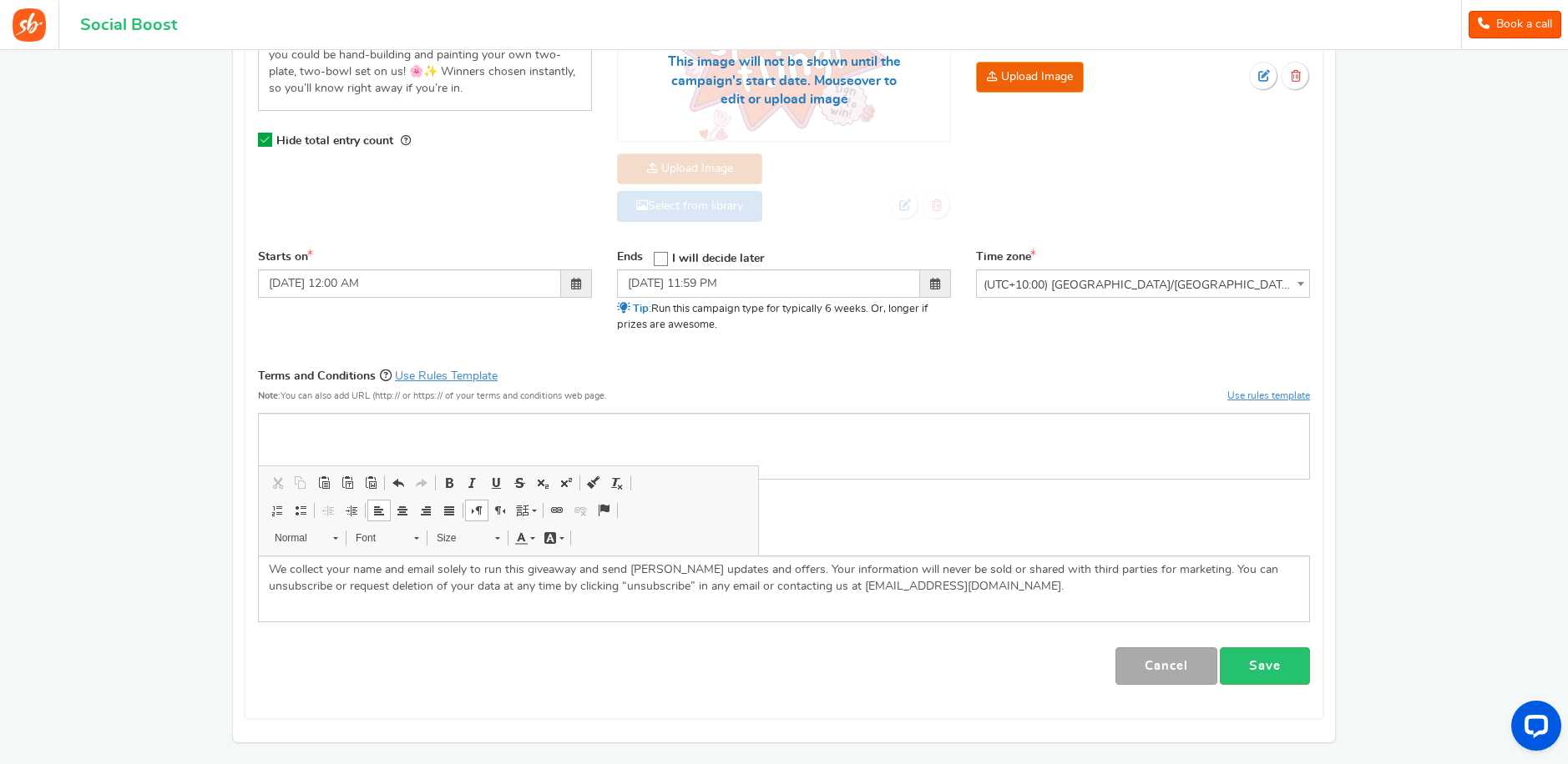
click at [811, 524] on p "Privacy Policy" at bounding box center [784, 525] width 1052 height 23
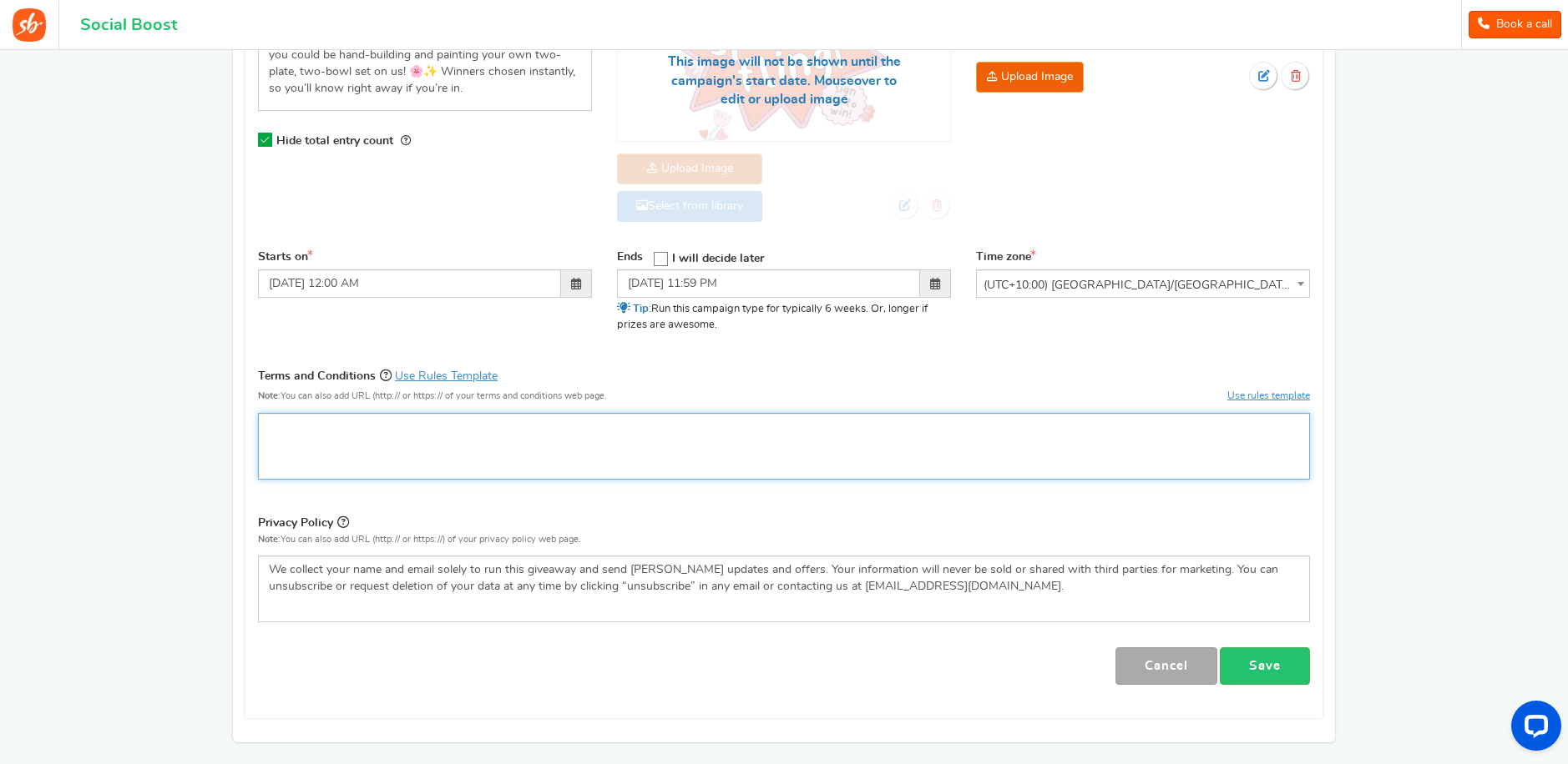
click at [785, 434] on p "Editor, competition_terms" at bounding box center [784, 427] width 1031 height 17
